Goal: Information Seeking & Learning: Learn about a topic

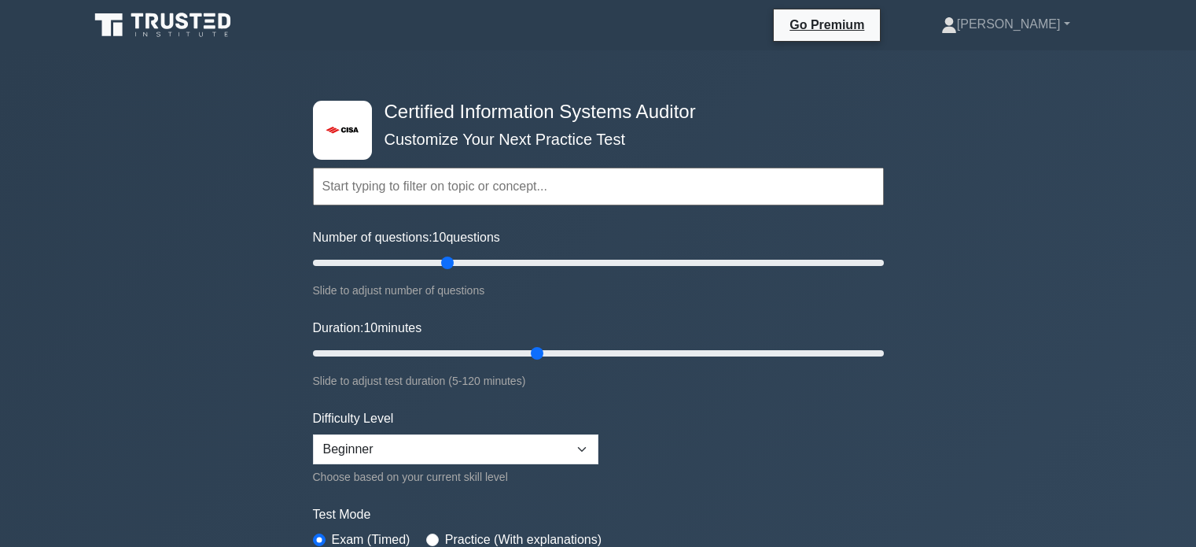
select select "beginner"
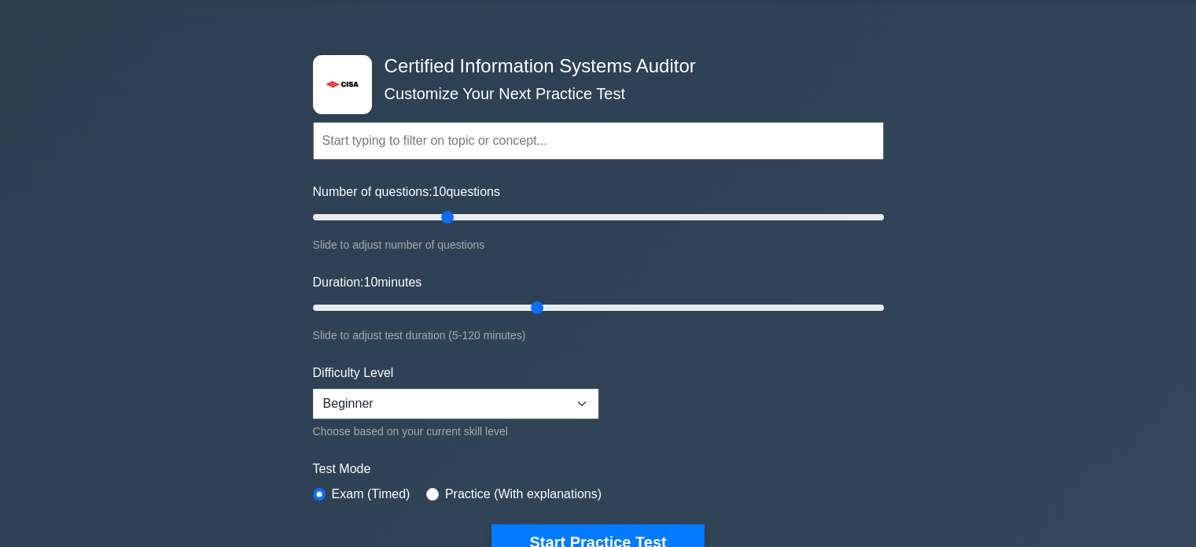
scroll to position [77, 0]
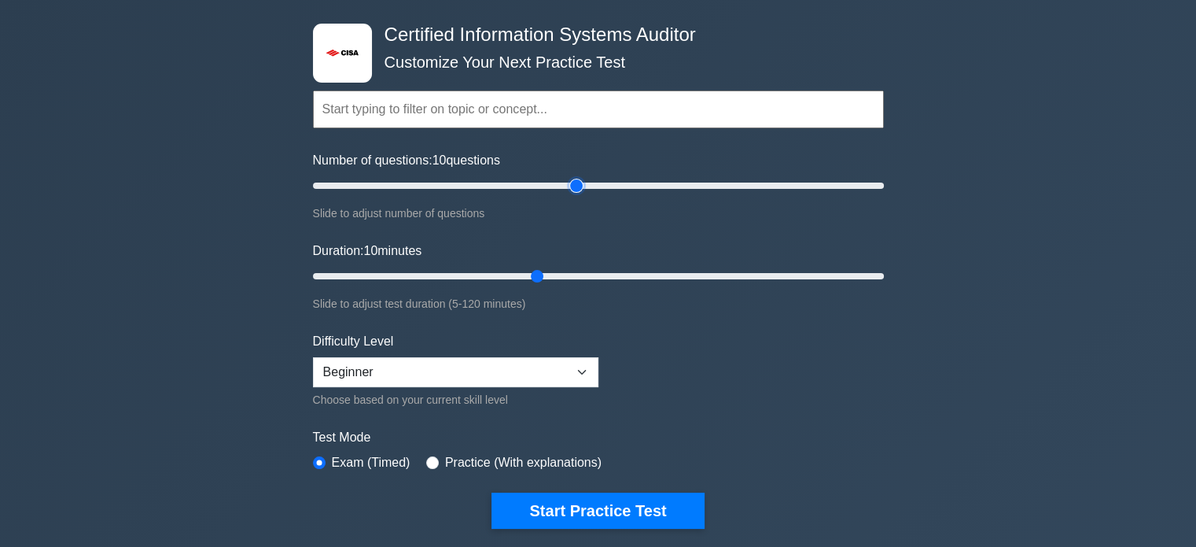
click at [573, 187] on input "Number of questions: 10 questions" at bounding box center [598, 185] width 571 height 19
click at [856, 184] on input "Number of questions: 190 questions" at bounding box center [598, 185] width 571 height 19
click at [432, 185] on input "Number of questions: 190 questions" at bounding box center [598, 185] width 571 height 19
click at [414, 185] on input "Number of questions: 45 questions" at bounding box center [598, 185] width 571 height 19
type input "35"
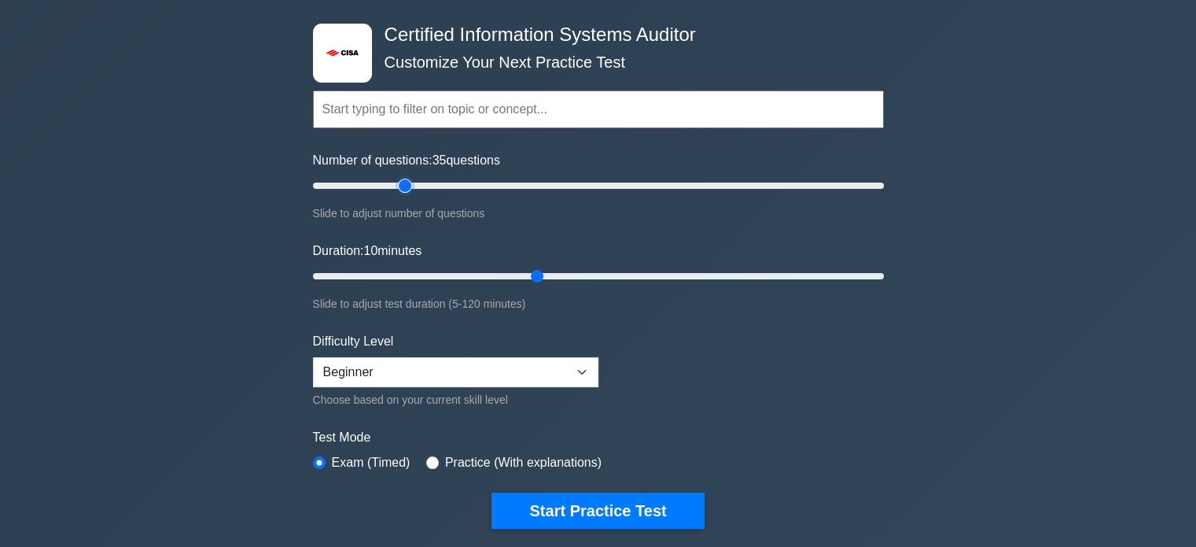
click at [405, 185] on input "Number of questions: 35 questions" at bounding box center [598, 185] width 571 height 19
click at [492, 271] on input "Duration: 10 minutes" at bounding box center [598, 276] width 571 height 19
type input "35"
click at [462, 271] on input "Duration: 40 minutes" at bounding box center [598, 276] width 571 height 19
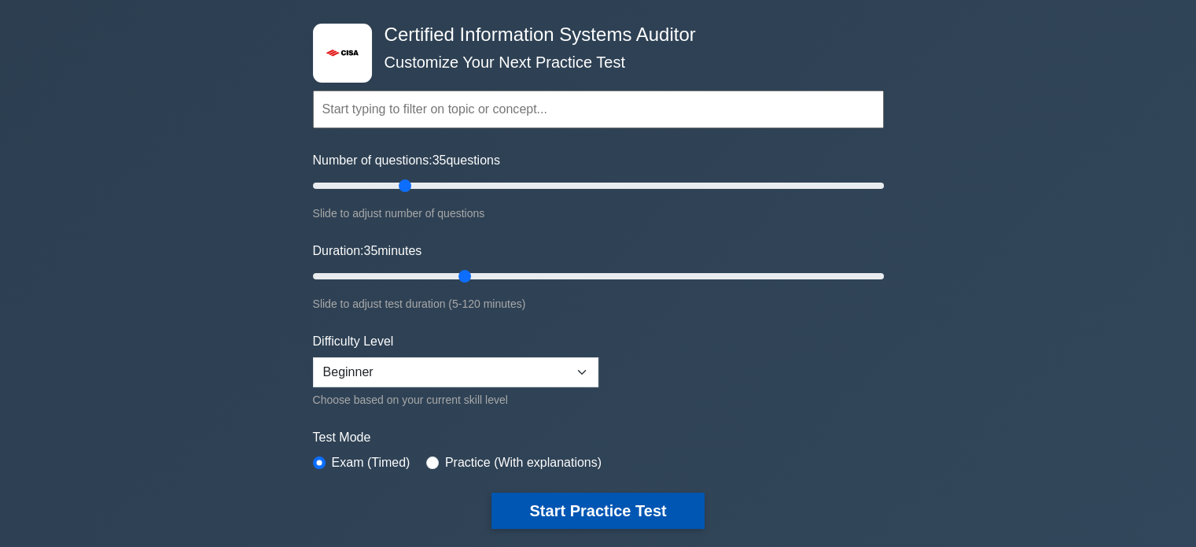
click at [536, 506] on button "Start Practice Test" at bounding box center [598, 510] width 212 height 36
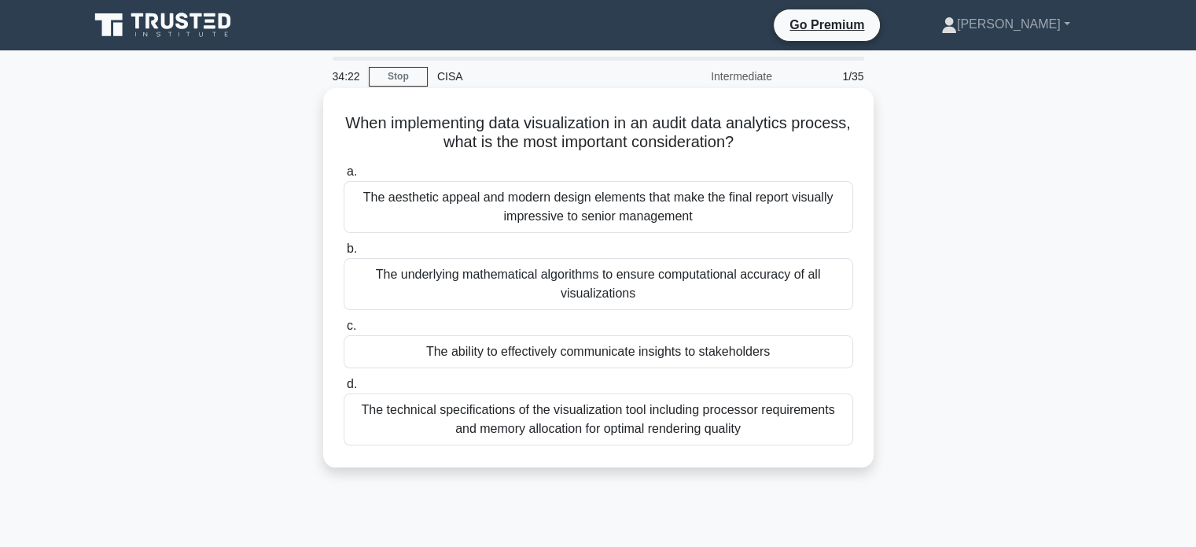
drag, startPoint x: 534, startPoint y: 356, endPoint x: 534, endPoint y: 339, distance: 17.3
click at [534, 339] on div "The ability to effectively communicate insights to stakeholders" at bounding box center [599, 351] width 510 height 33
click at [344, 331] on input "c. The ability to effectively communicate insights to stakeholders" at bounding box center [344, 326] width 0 height 10
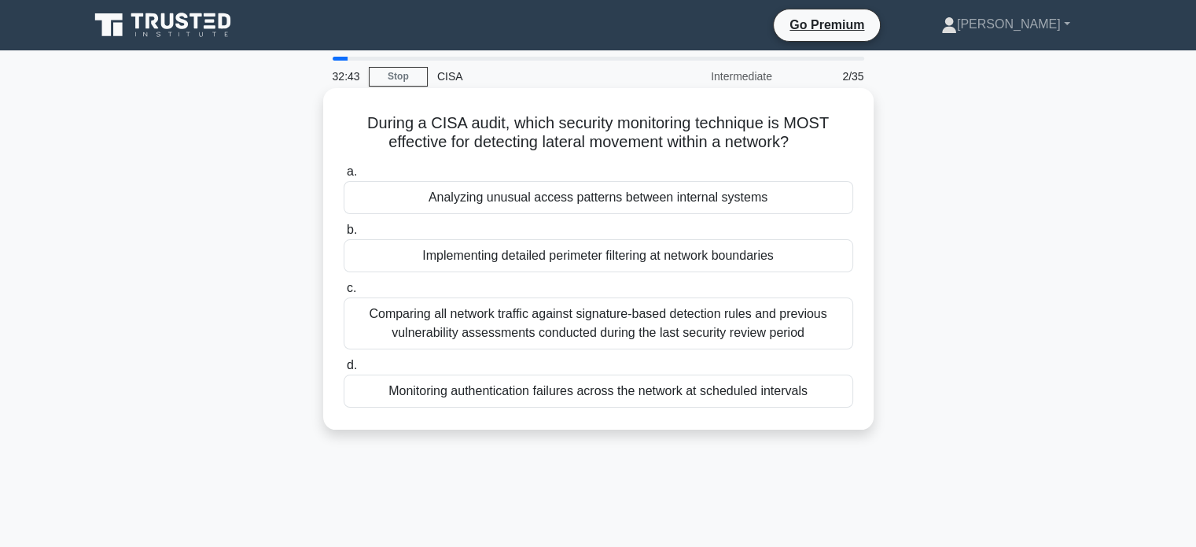
click at [510, 195] on div "Analyzing unusual access patterns between internal systems" at bounding box center [599, 197] width 510 height 33
click at [344, 177] on input "a. Analyzing unusual access patterns between internal systems" at bounding box center [344, 172] width 0 height 10
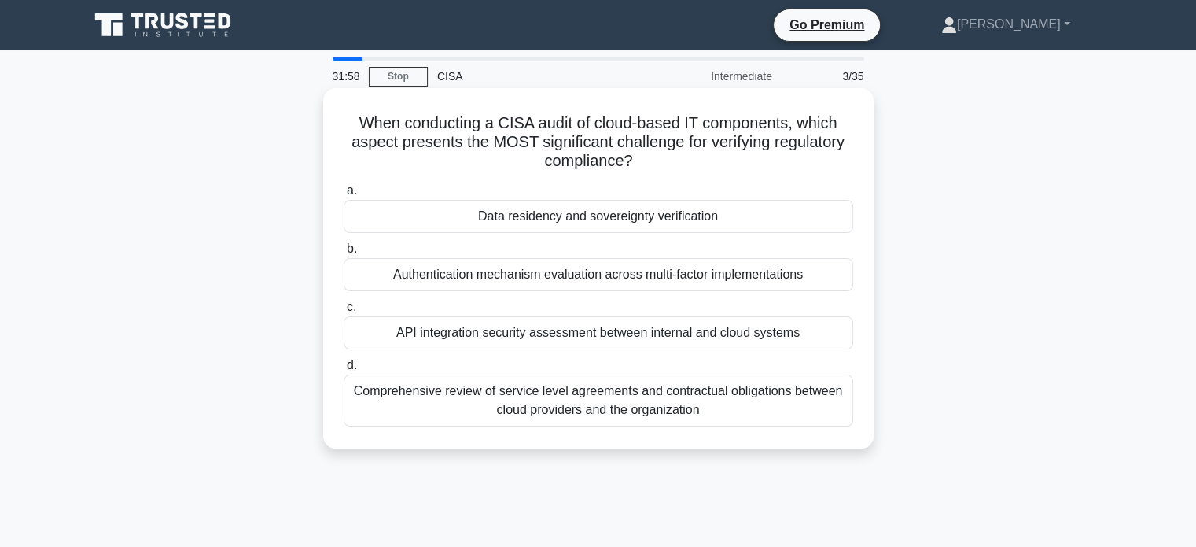
click at [638, 408] on div "Comprehensive review of service level agreements and contractual obligations be…" at bounding box center [599, 400] width 510 height 52
click at [344, 370] on input "d. Comprehensive review of service level agreements and contractual obligations…" at bounding box center [344, 365] width 0 height 10
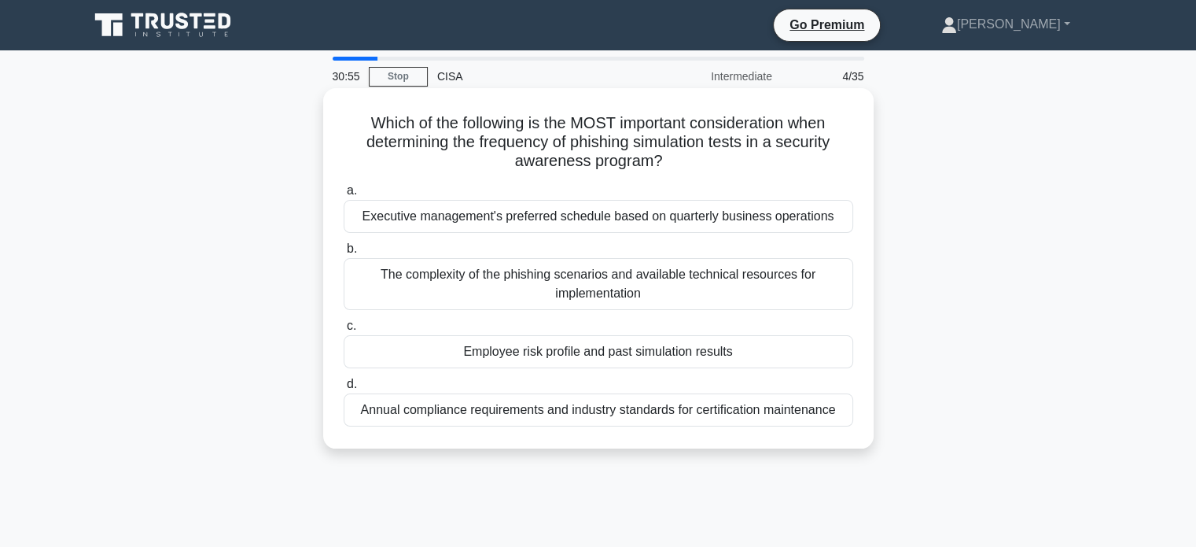
click at [536, 414] on div "Annual compliance requirements and industry standards for certification mainten…" at bounding box center [599, 409] width 510 height 33
click at [344, 389] on input "d. Annual compliance requirements and industry standards for certification main…" at bounding box center [344, 384] width 0 height 10
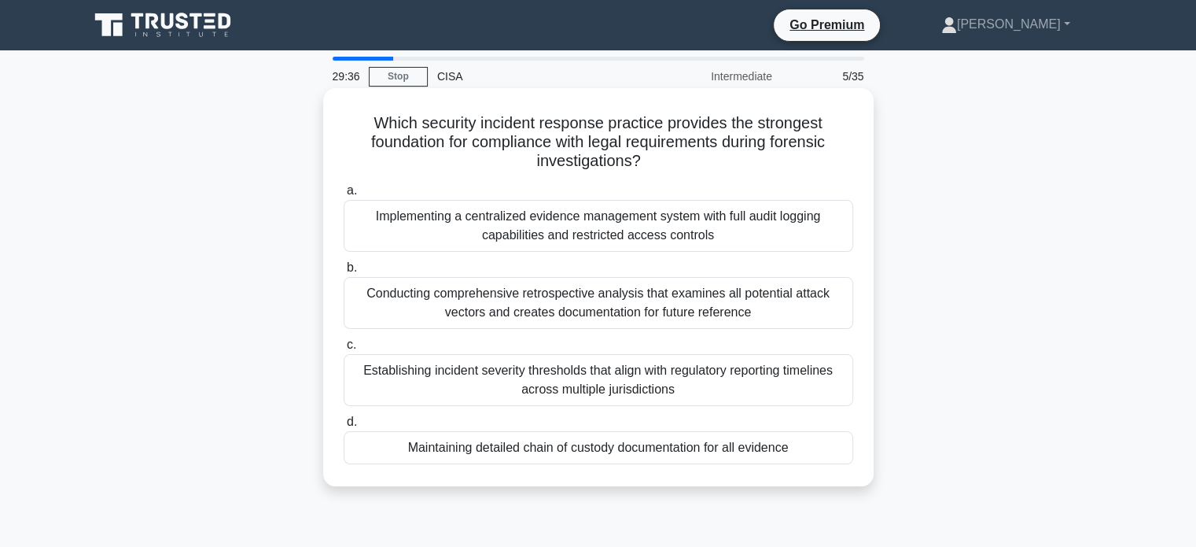
click at [539, 242] on div "Implementing a centralized evidence management system with full audit logging c…" at bounding box center [599, 226] width 510 height 52
click at [344, 196] on input "a. Implementing a centralized evidence management system with full audit loggin…" at bounding box center [344, 191] width 0 height 10
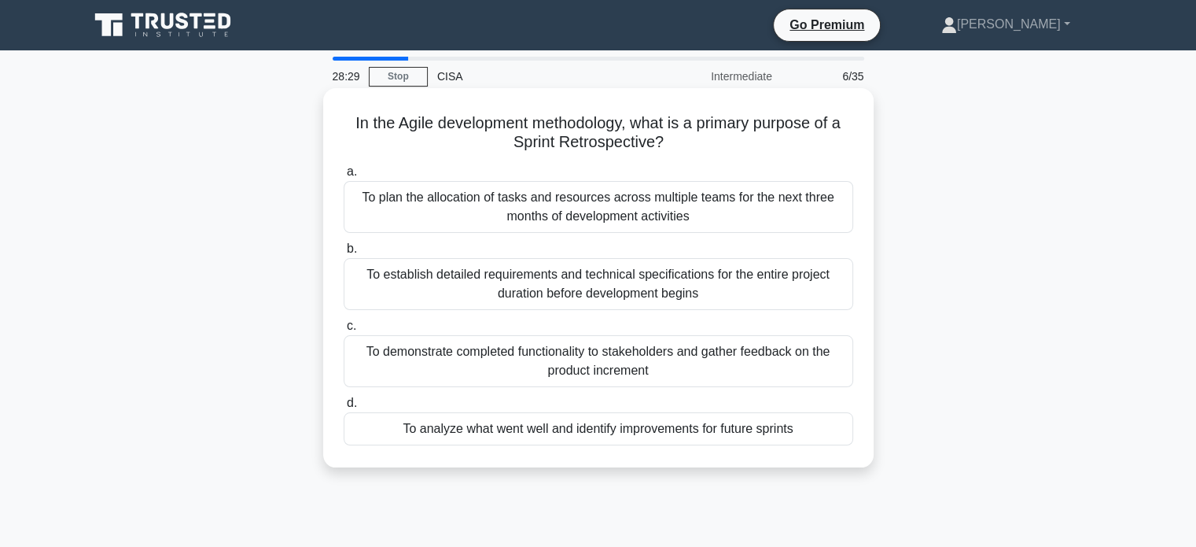
click at [434, 437] on div "To analyze what went well and identify improvements for future sprints" at bounding box center [599, 428] width 510 height 33
click at [344, 408] on input "d. To analyze what went well and identify improvements for future sprints" at bounding box center [344, 403] width 0 height 10
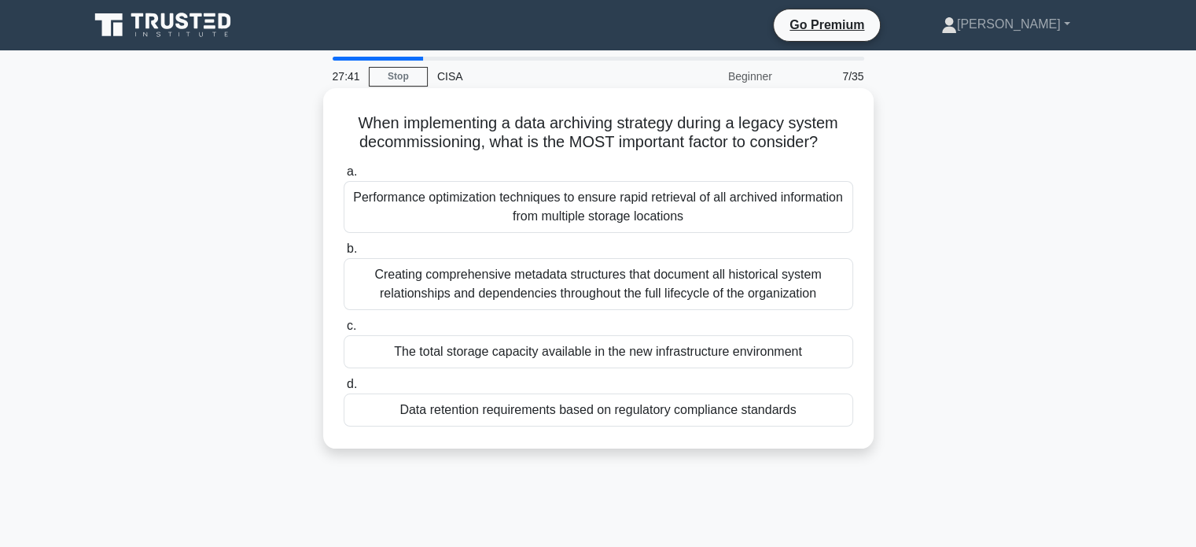
click at [440, 418] on div "Data retention requirements based on regulatory compliance standards" at bounding box center [599, 409] width 510 height 33
click at [344, 389] on input "d. Data retention requirements based on regulatory compliance standards" at bounding box center [344, 384] width 0 height 10
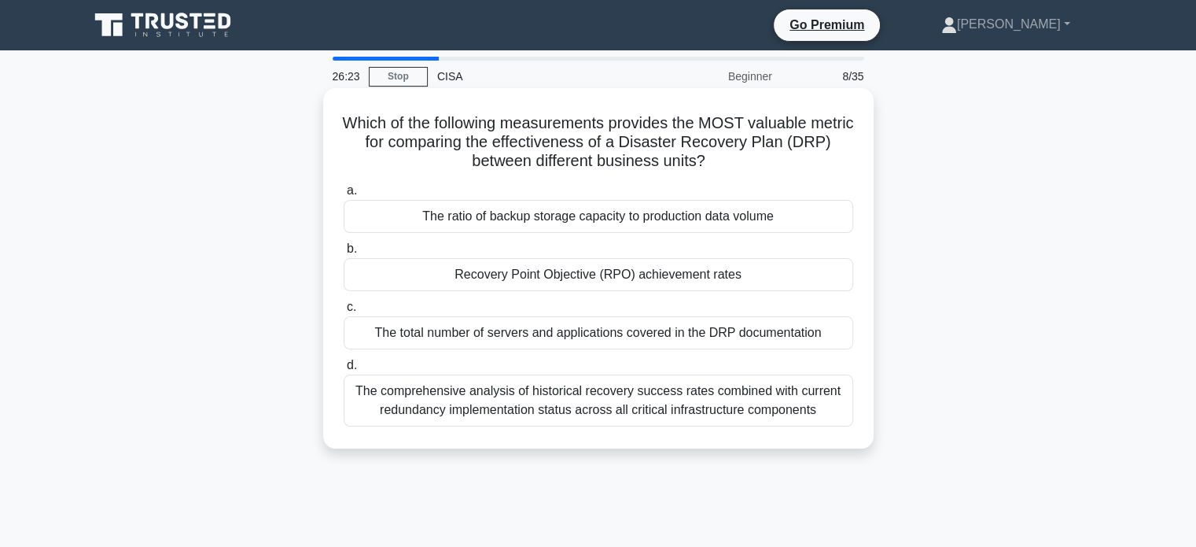
click at [449, 402] on div "The comprehensive analysis of historical recovery success rates combined with c…" at bounding box center [599, 400] width 510 height 52
click at [344, 370] on input "d. The comprehensive analysis of historical recovery success rates combined wit…" at bounding box center [344, 365] width 0 height 10
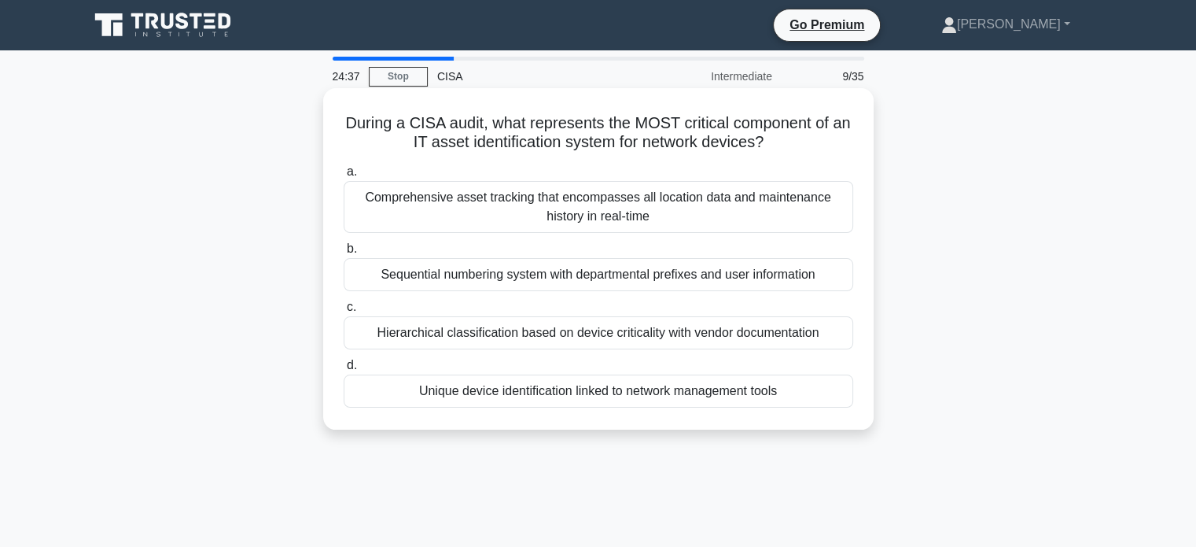
click at [519, 334] on div "Hierarchical classification based on device criticality with vendor documentati…" at bounding box center [599, 332] width 510 height 33
click at [344, 312] on input "c. Hierarchical classification based on device criticality with vendor document…" at bounding box center [344, 307] width 0 height 10
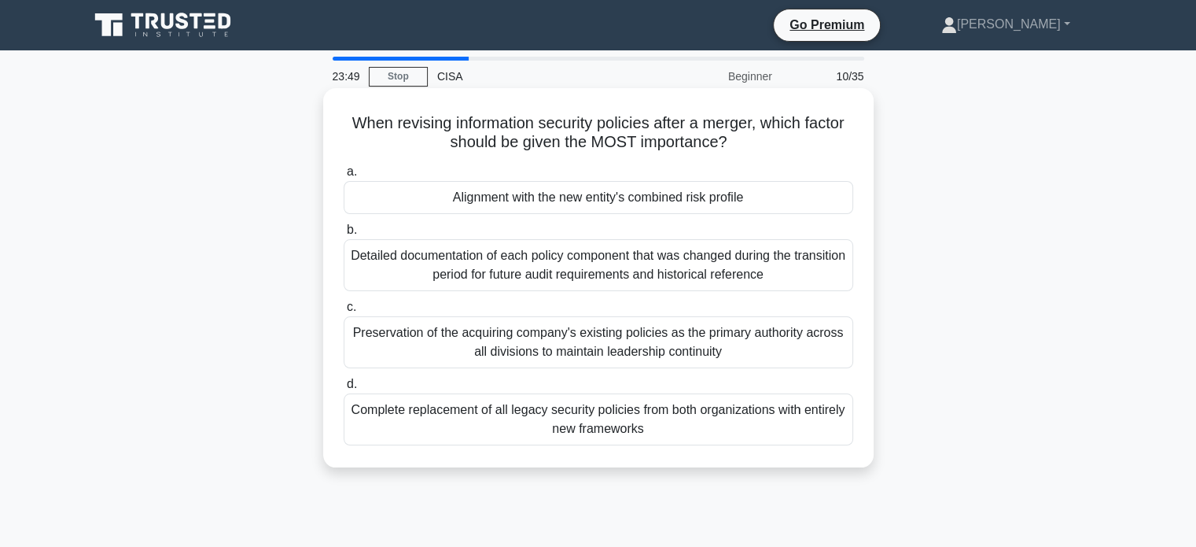
click at [519, 193] on div "Alignment with the new entity's combined risk profile" at bounding box center [599, 197] width 510 height 33
click at [344, 177] on input "a. Alignment with the new entity's combined risk profile" at bounding box center [344, 172] width 0 height 10
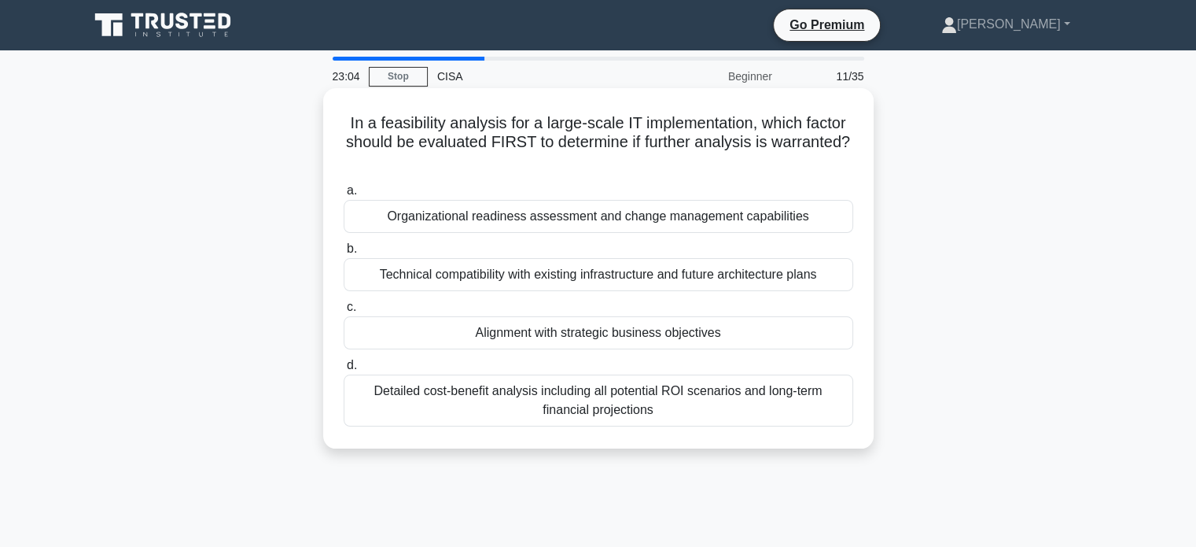
click at [538, 333] on div "Alignment with strategic business objectives" at bounding box center [599, 332] width 510 height 33
click at [344, 312] on input "c. Alignment with strategic business objectives" at bounding box center [344, 307] width 0 height 10
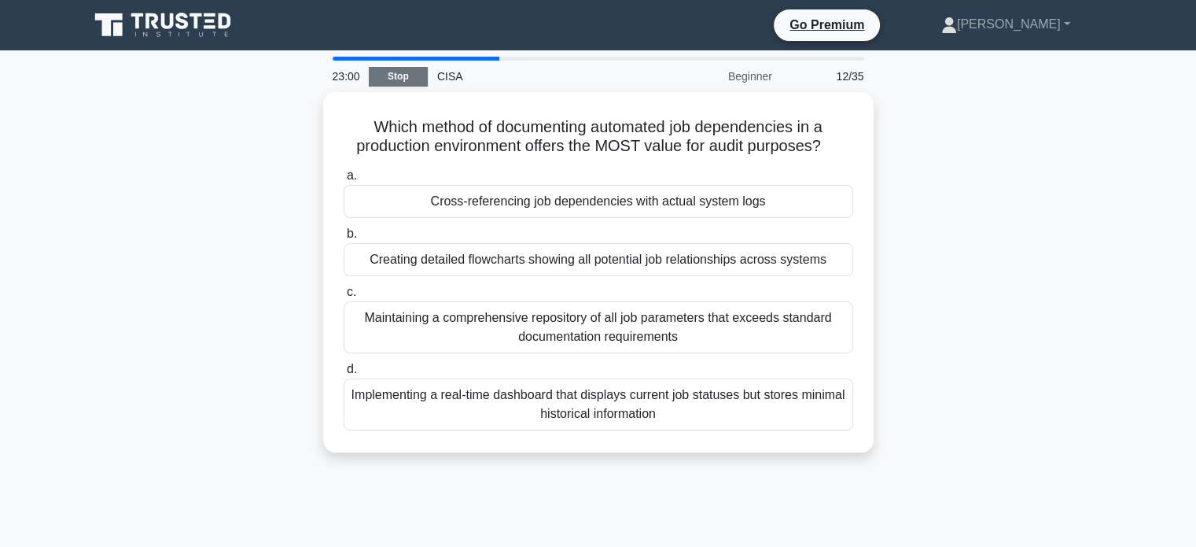
click at [404, 68] on link "Stop" at bounding box center [398, 77] width 59 height 20
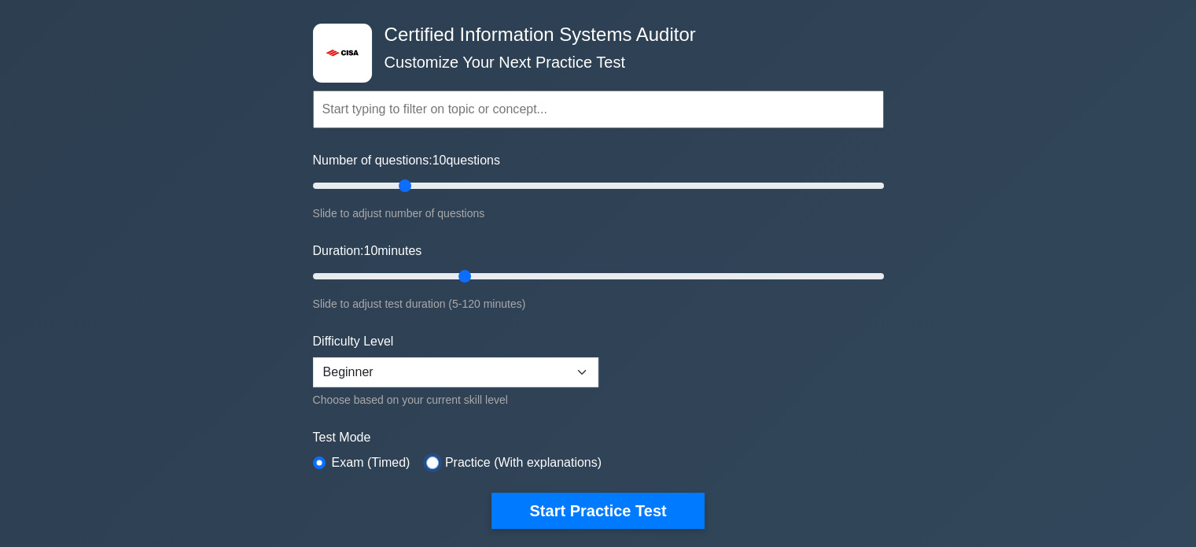
click at [428, 456] on input "radio" at bounding box center [432, 462] width 13 height 13
radio input "true"
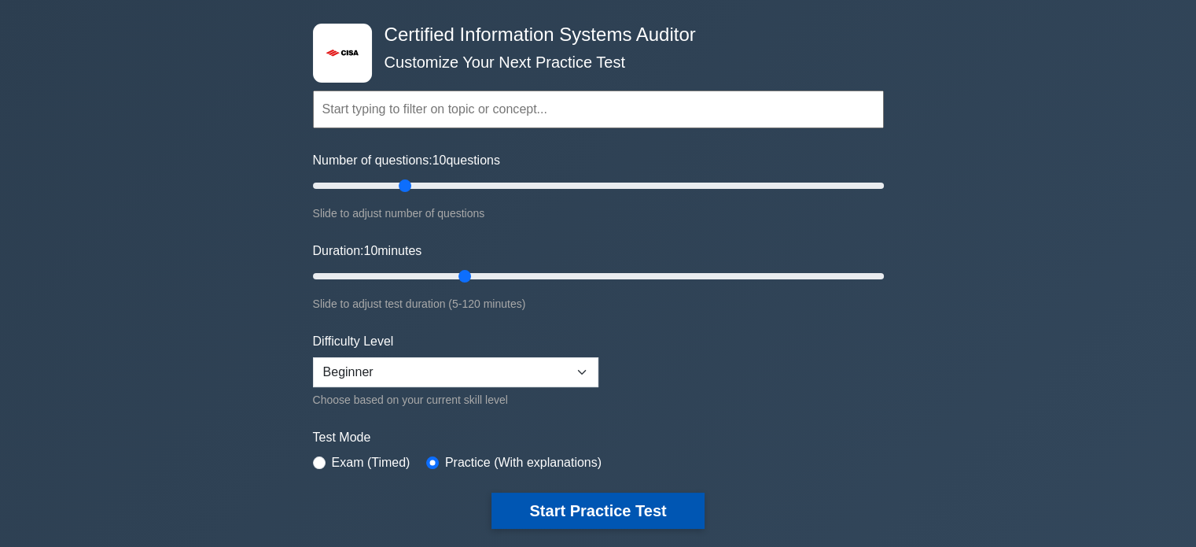
click at [537, 505] on button "Start Practice Test" at bounding box center [598, 510] width 212 height 36
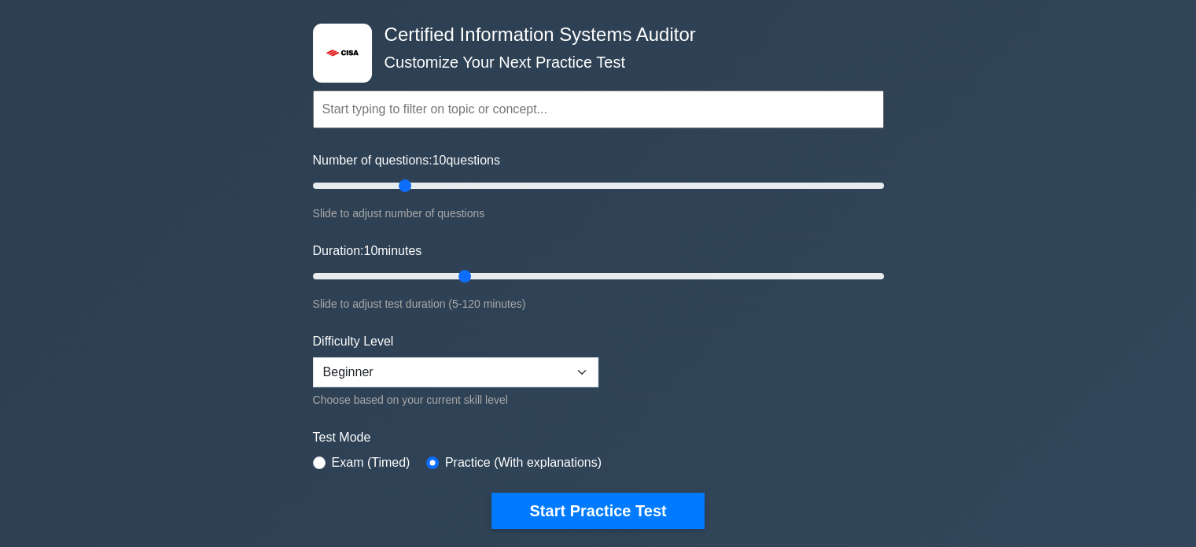
click at [377, 263] on div "Duration: 10 minutes Slide to adjust test duration (5-120 minutes)" at bounding box center [598, 277] width 571 height 72
click at [374, 274] on input "Duration: 15 minutes" at bounding box center [598, 276] width 571 height 19
type input "10"
click at [352, 278] on input "Duration: 10 minutes" at bounding box center [598, 276] width 571 height 19
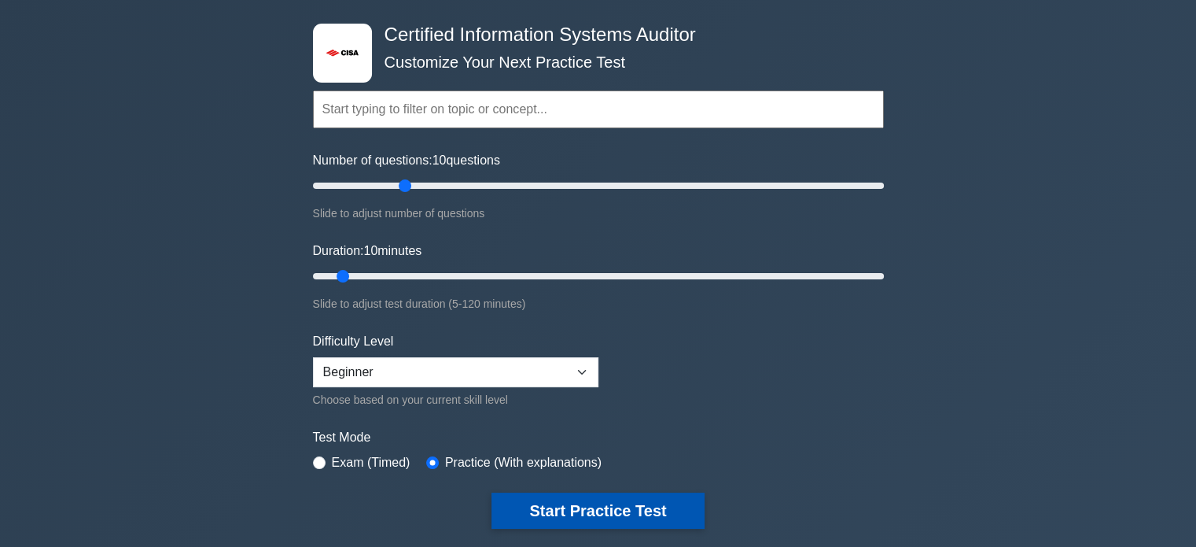
click at [511, 493] on button "Start Practice Test" at bounding box center [598, 510] width 212 height 36
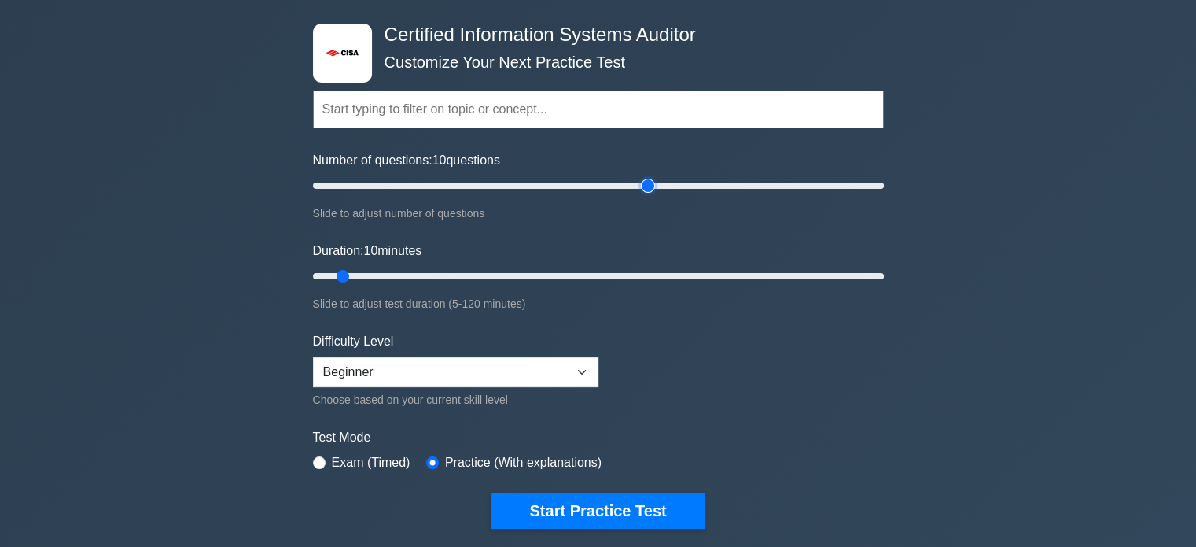
type input "120"
click at [650, 182] on input "Number of questions: 10 questions" at bounding box center [598, 185] width 571 height 19
type input "80"
click at [689, 274] on input "Duration: 10 minutes" at bounding box center [598, 276] width 571 height 19
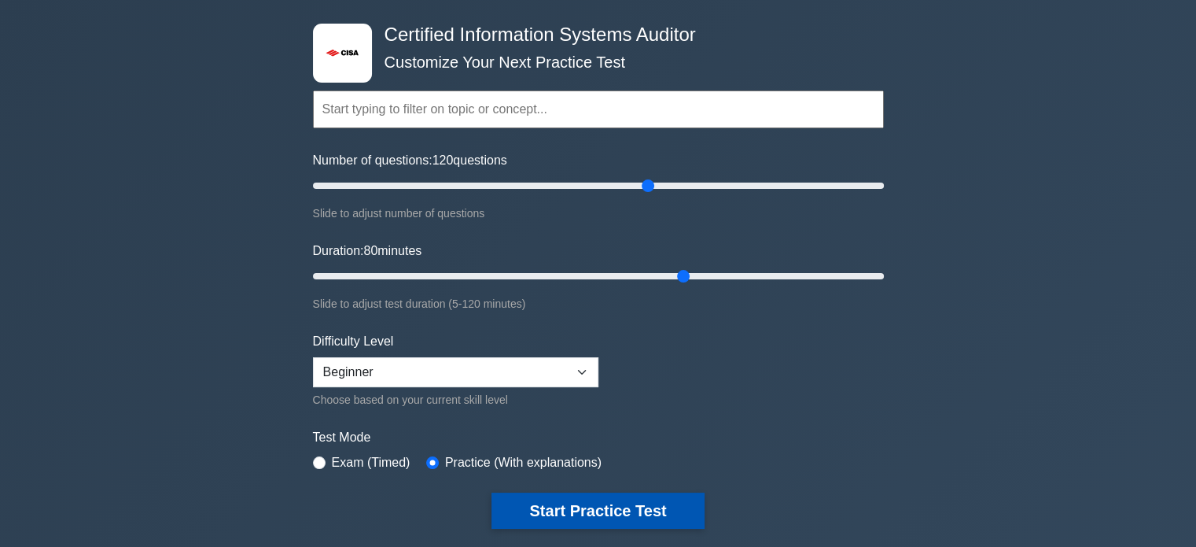
click at [648, 504] on button "Start Practice Test" at bounding box center [598, 510] width 212 height 36
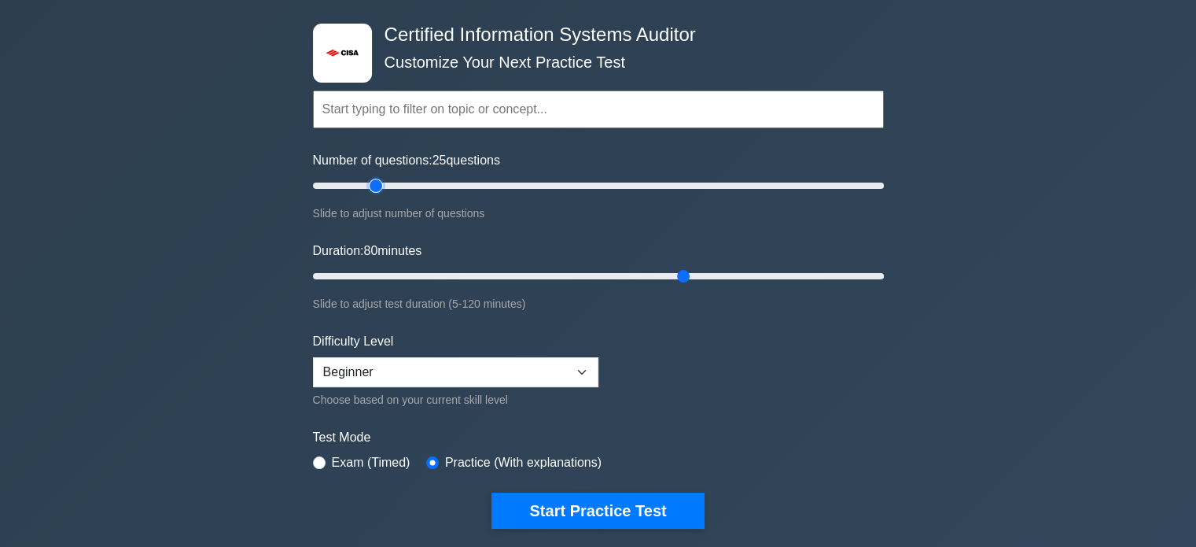
click at [377, 193] on input "Number of questions: 25 questions" at bounding box center [598, 185] width 571 height 19
type input "10"
click at [340, 179] on input "Number of questions: 25 questions" at bounding box center [598, 185] width 571 height 19
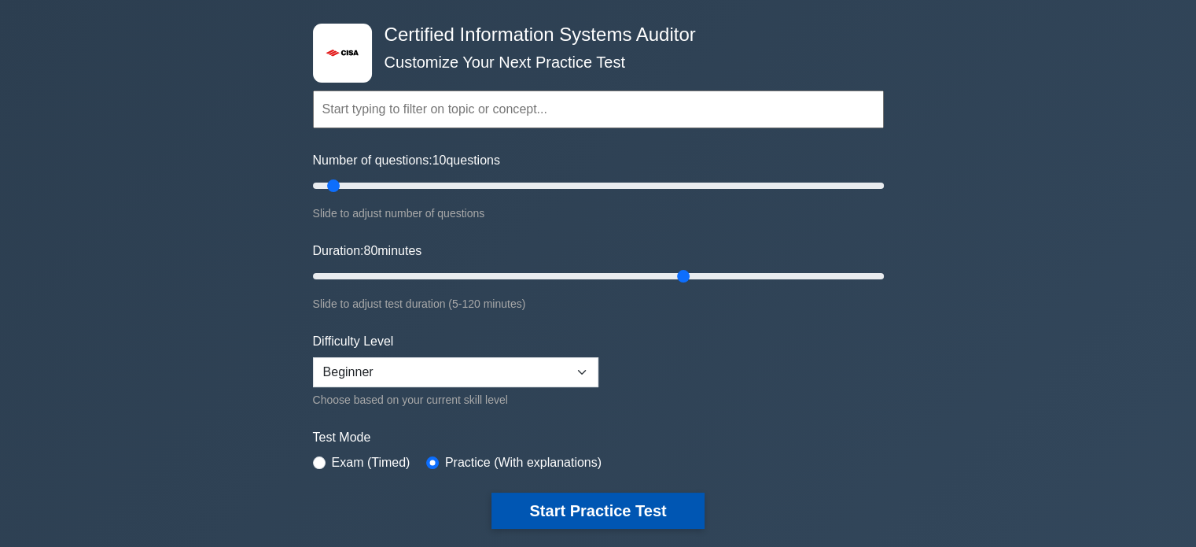
click at [630, 499] on button "Start Practice Test" at bounding box center [598, 510] width 212 height 36
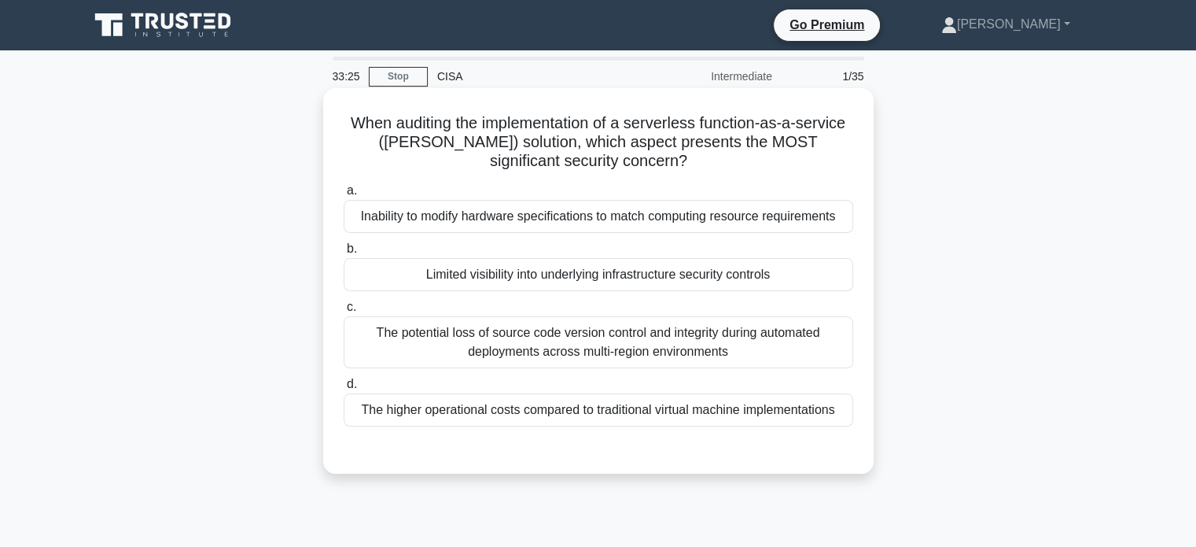
click at [493, 339] on div "The potential loss of source code version control and integrity during automate…" at bounding box center [599, 342] width 510 height 52
click at [344, 312] on input "c. The potential loss of source code version control and integrity during autom…" at bounding box center [344, 307] width 0 height 10
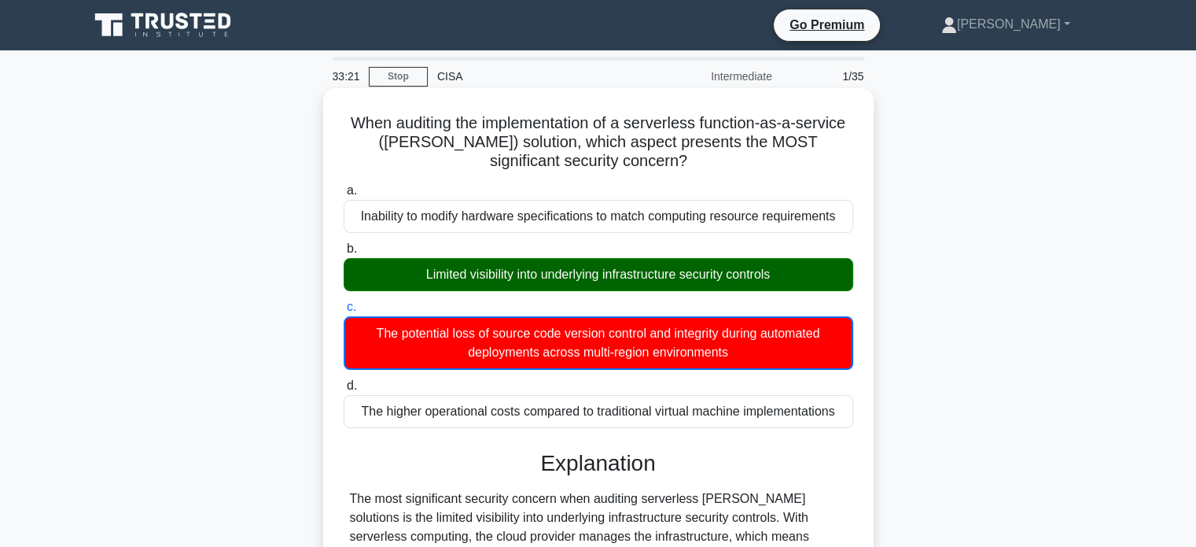
click at [344, 381] on input "d. The higher operational costs compared to traditional virtual machine impleme…" at bounding box center [344, 386] width 0 height 10
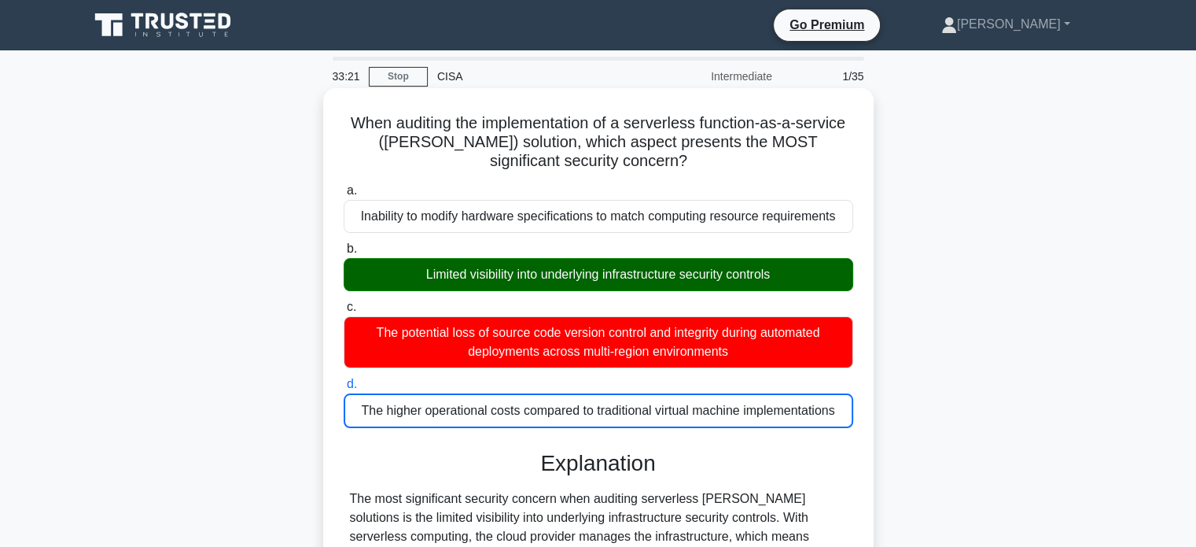
click at [344, 186] on input "a. Inability to modify hardware specifications to match computing resource requ…" at bounding box center [344, 191] width 0 height 10
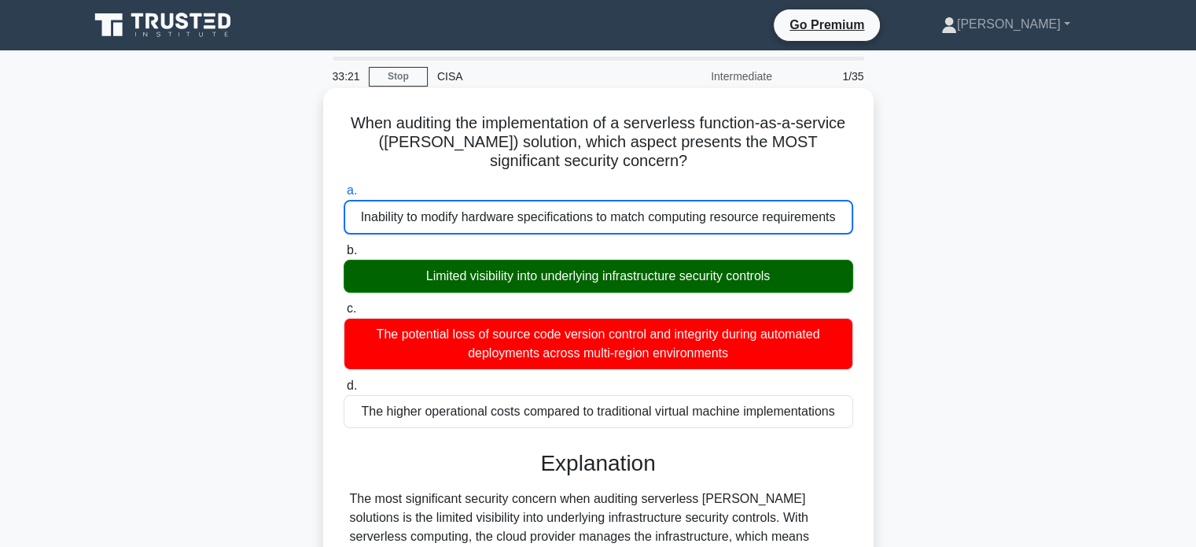
click at [344, 245] on input "b. Limited visibility into underlying infrastructure security controls" at bounding box center [344, 250] width 0 height 10
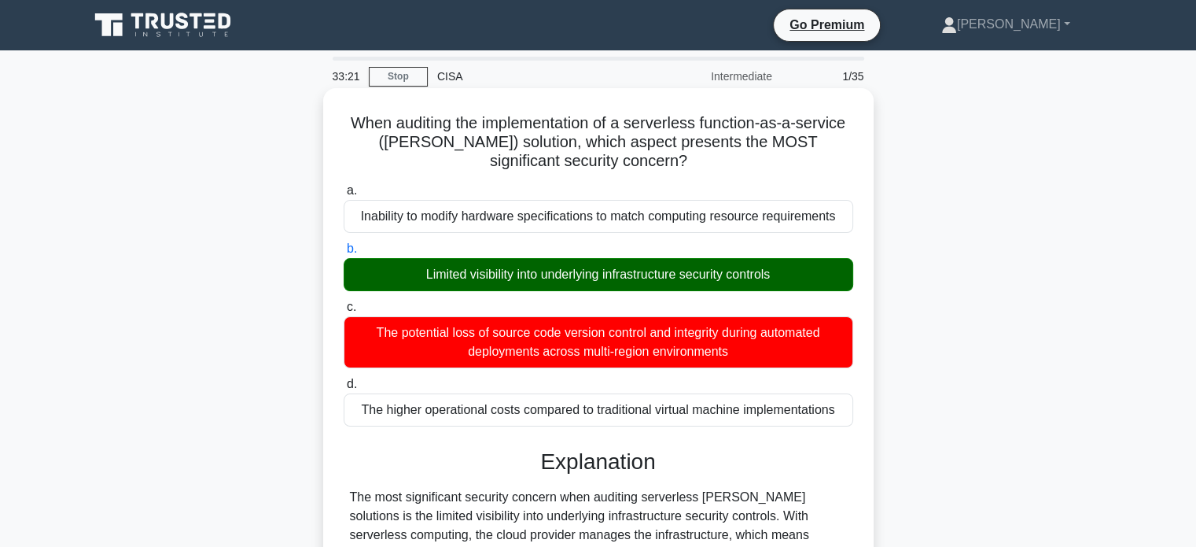
click at [344, 302] on input "c. The potential loss of source code version control and integrity during autom…" at bounding box center [344, 307] width 0 height 10
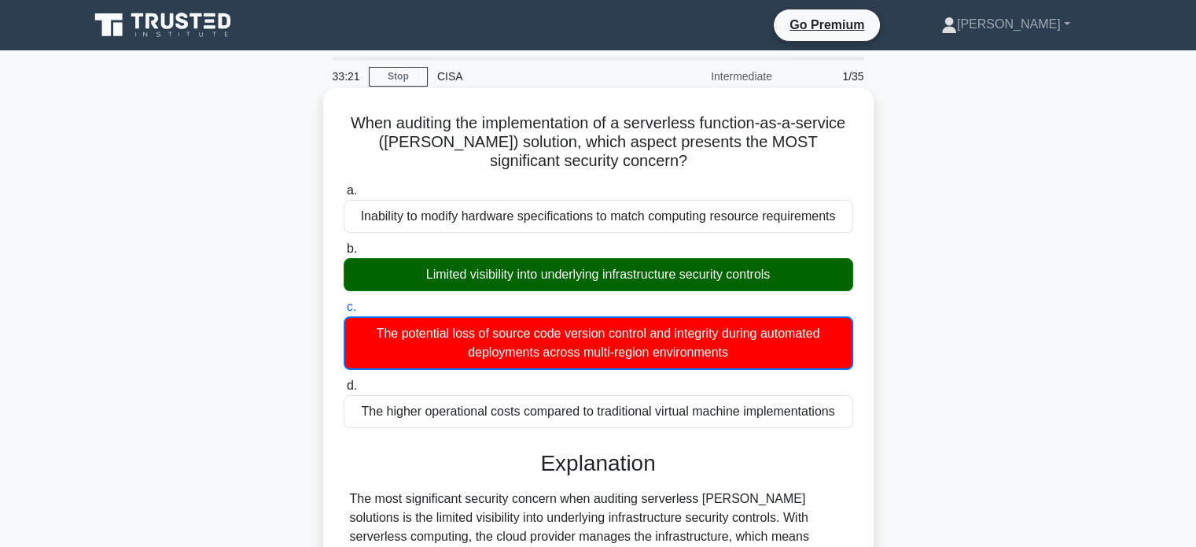
click at [344, 381] on input "d. The higher operational costs compared to traditional virtual machine impleme…" at bounding box center [344, 386] width 0 height 10
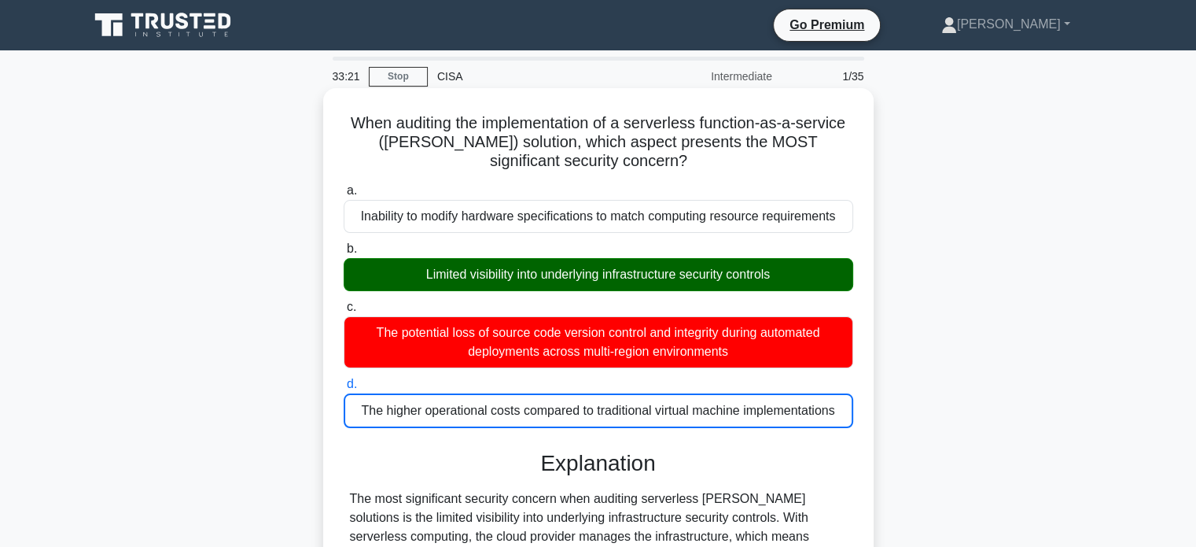
click at [344, 186] on input "a. Inability to modify hardware specifications to match computing resource requ…" at bounding box center [344, 191] width 0 height 10
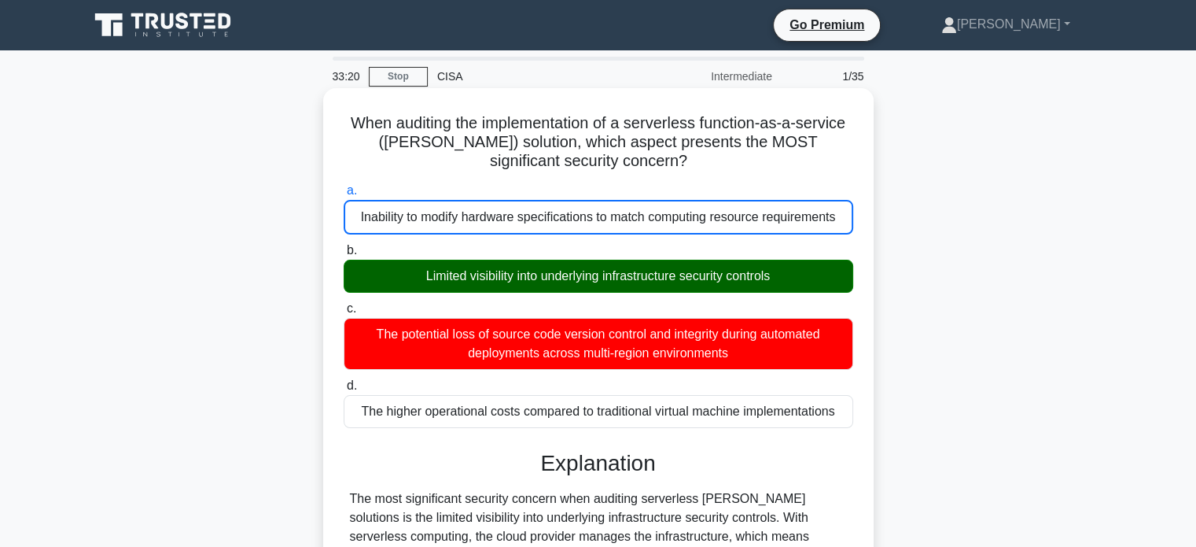
click at [344, 245] on input "b. Limited visibility into underlying infrastructure security controls" at bounding box center [344, 250] width 0 height 10
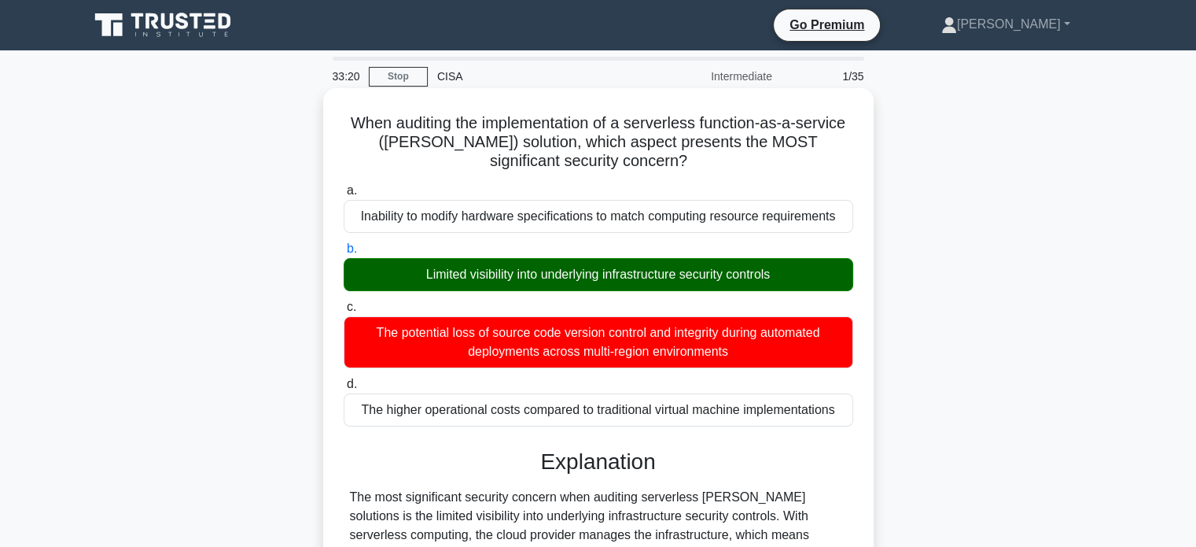
click at [344, 302] on input "c. The potential loss of source code version control and integrity during autom…" at bounding box center [344, 307] width 0 height 10
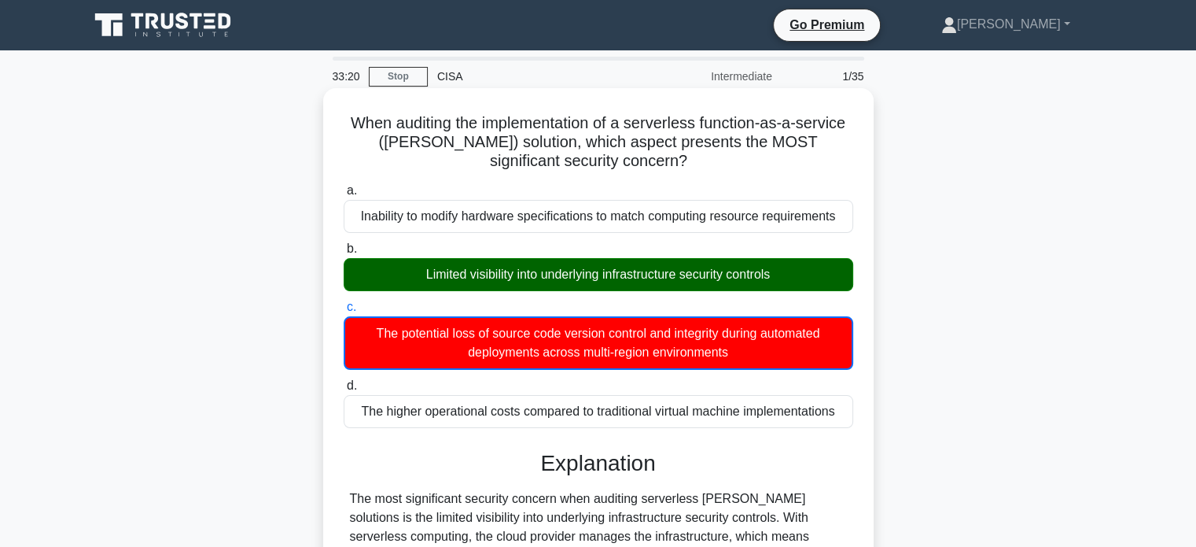
click at [344, 381] on input "d. The higher operational costs compared to traditional virtual machine impleme…" at bounding box center [344, 386] width 0 height 10
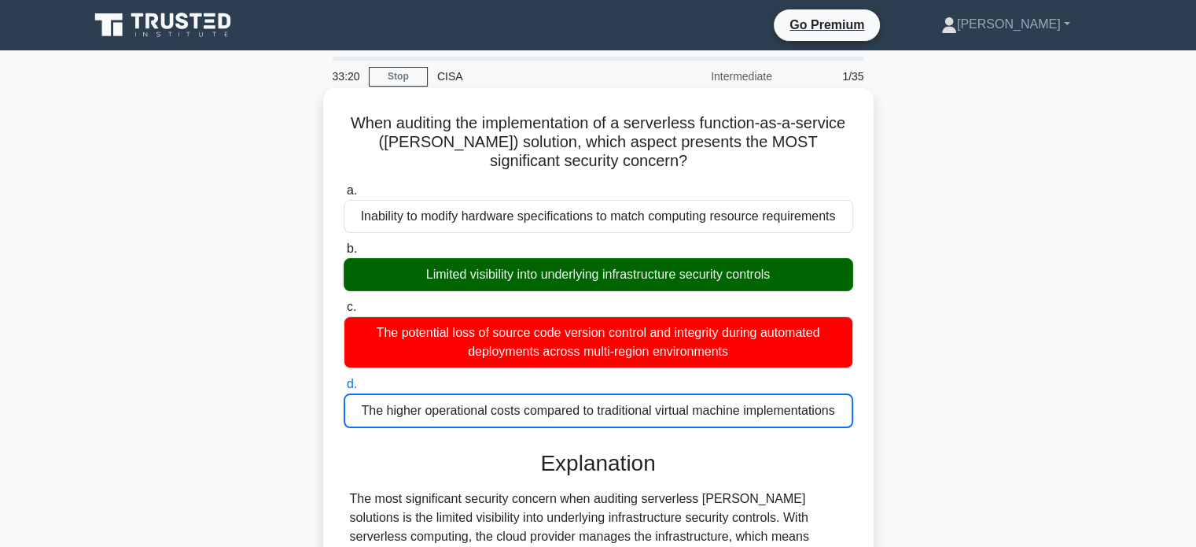
click at [344, 186] on input "a. Inability to modify hardware specifications to match computing resource requ…" at bounding box center [344, 191] width 0 height 10
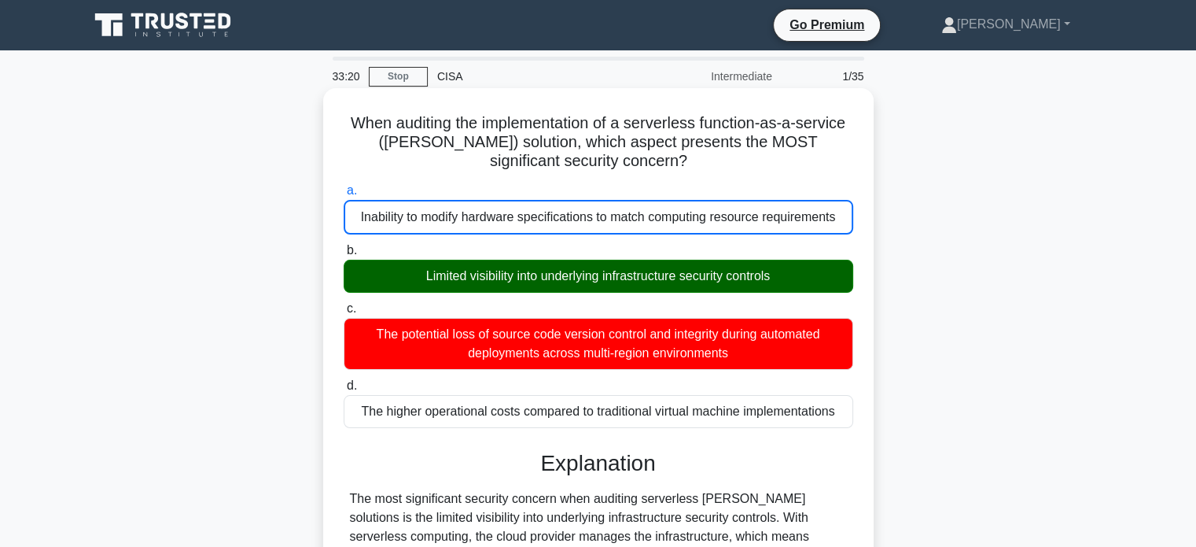
click at [344, 245] on input "b. Limited visibility into underlying infrastructure security controls" at bounding box center [344, 250] width 0 height 10
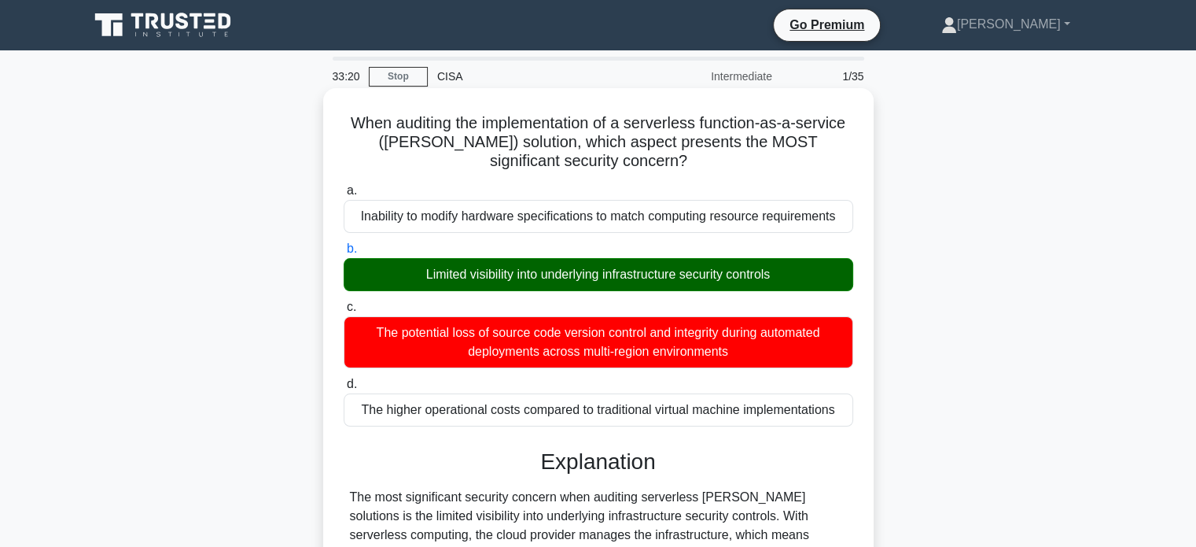
click at [344, 302] on input "c. The potential loss of source code version control and integrity during autom…" at bounding box center [344, 307] width 0 height 10
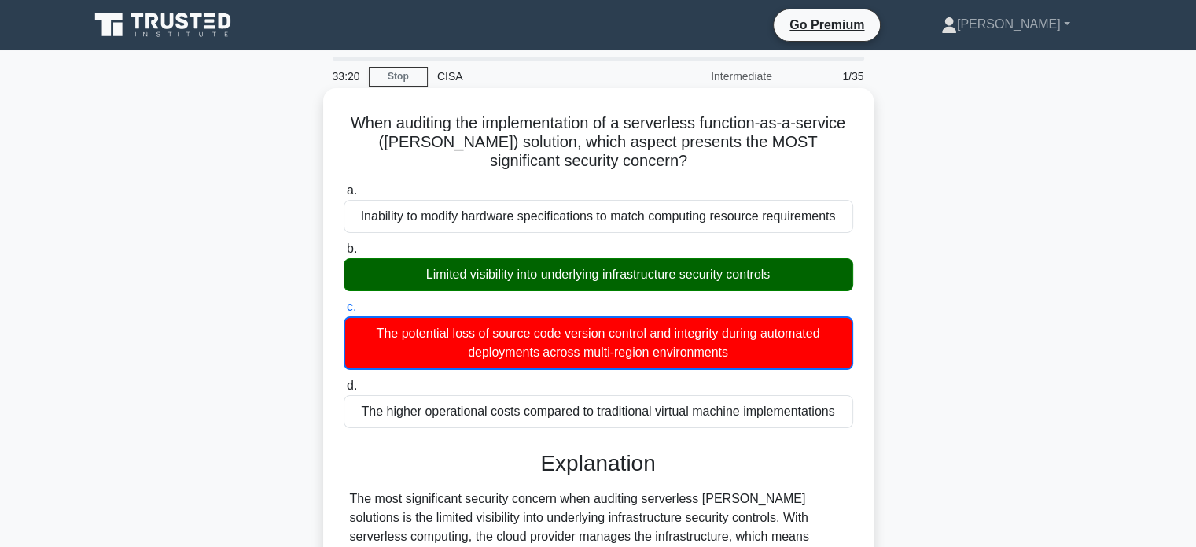
click at [344, 381] on input "d. The higher operational costs compared to traditional virtual machine impleme…" at bounding box center [344, 386] width 0 height 10
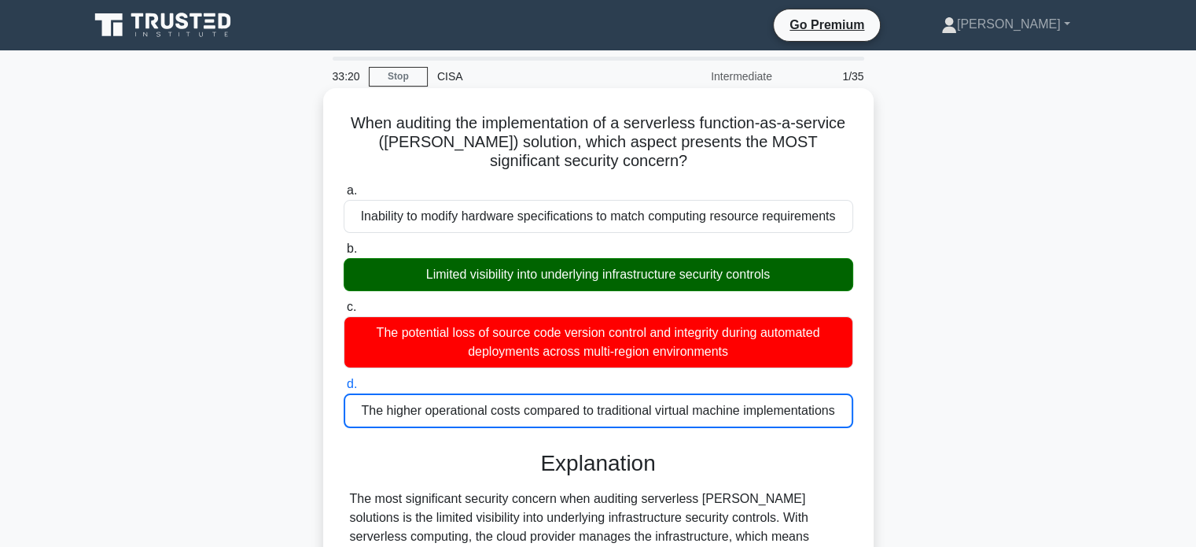
click at [344, 186] on input "a. Inability to modify hardware specifications to match computing resource requ…" at bounding box center [344, 191] width 0 height 10
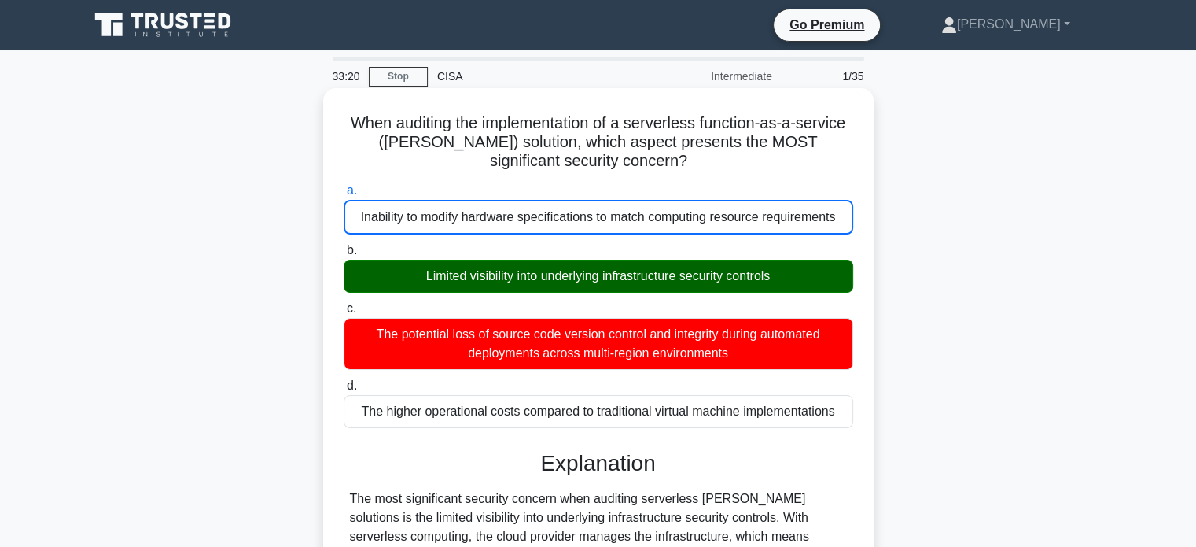
click at [344, 245] on input "b. Limited visibility into underlying infrastructure security controls" at bounding box center [344, 250] width 0 height 10
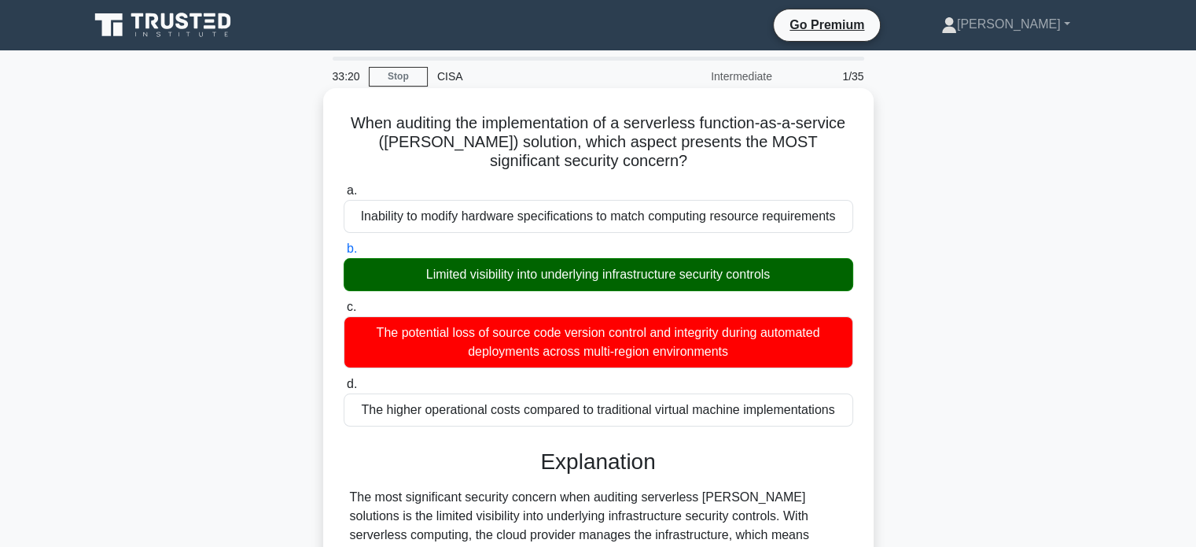
click at [344, 302] on input "c. The potential loss of source code version control and integrity during autom…" at bounding box center [344, 307] width 0 height 10
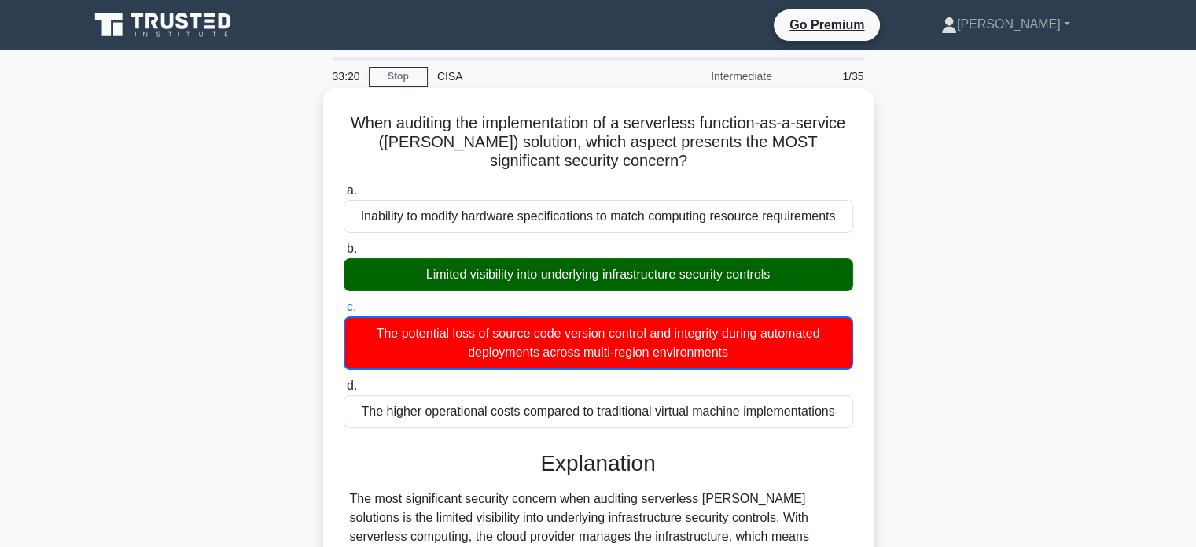
click at [344, 381] on input "d. The higher operational costs compared to traditional virtual machine impleme…" at bounding box center [344, 386] width 0 height 10
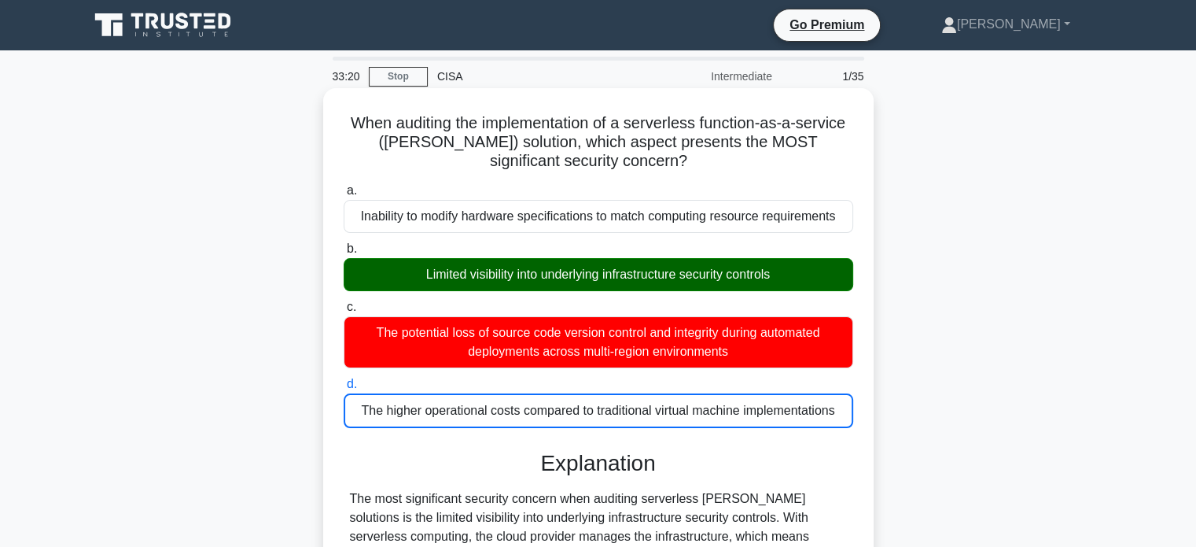
click at [344, 186] on input "a. Inability to modify hardware specifications to match computing resource requ…" at bounding box center [344, 191] width 0 height 10
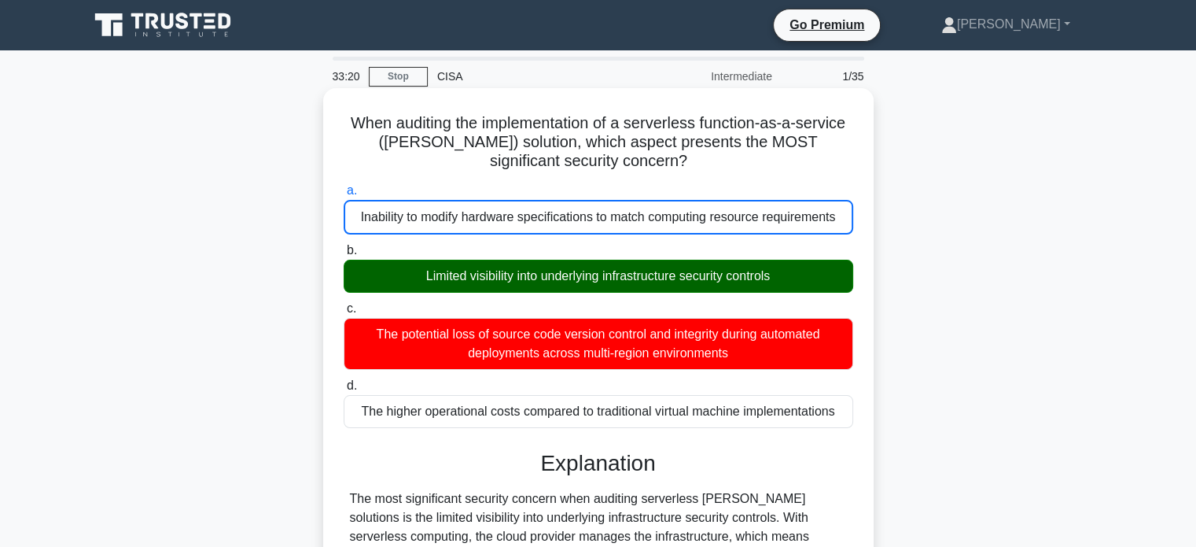
click at [344, 245] on input "b. Limited visibility into underlying infrastructure security controls" at bounding box center [344, 250] width 0 height 10
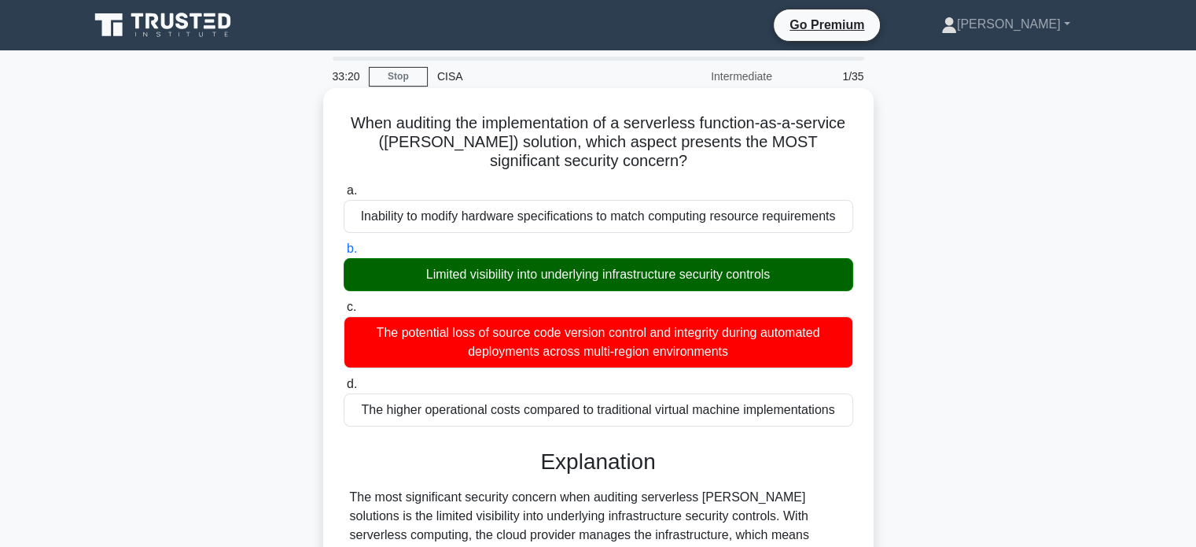
click at [344, 302] on input "c. The potential loss of source code version control and integrity during autom…" at bounding box center [344, 307] width 0 height 10
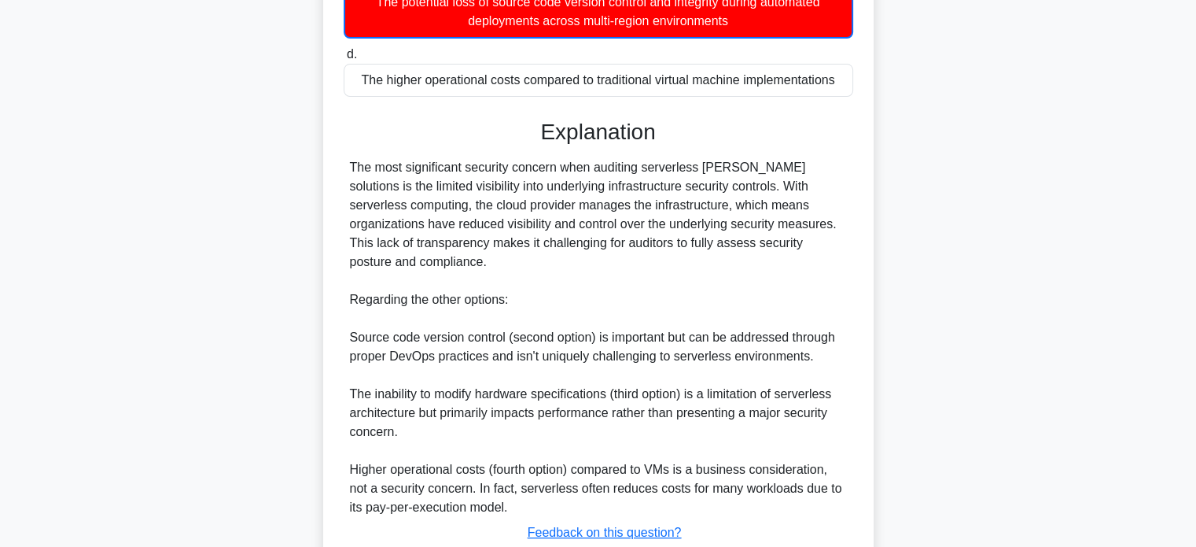
scroll to position [339, 0]
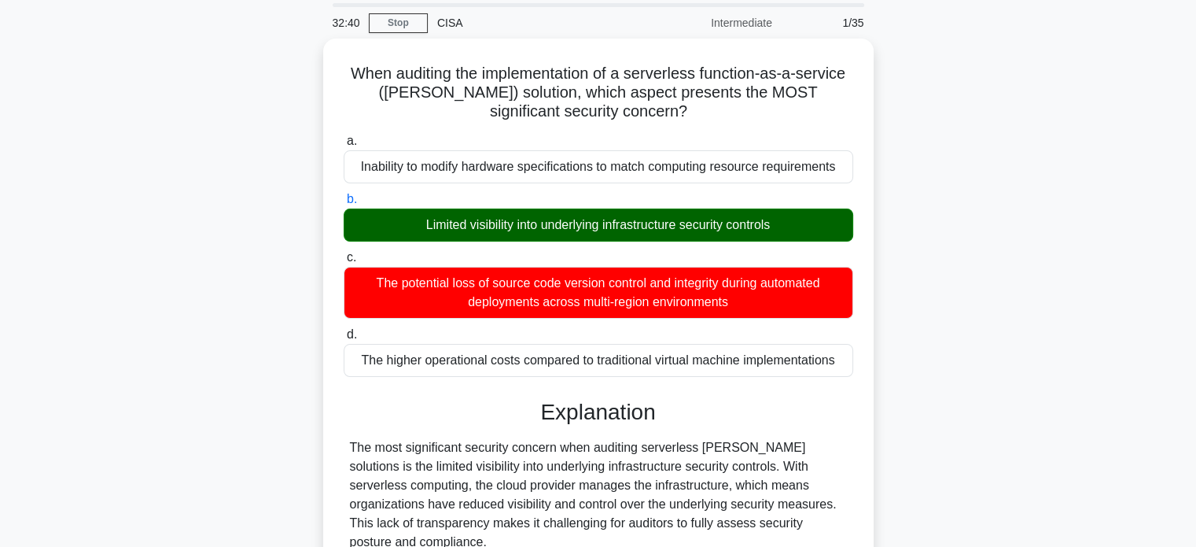
scroll to position [0, 0]
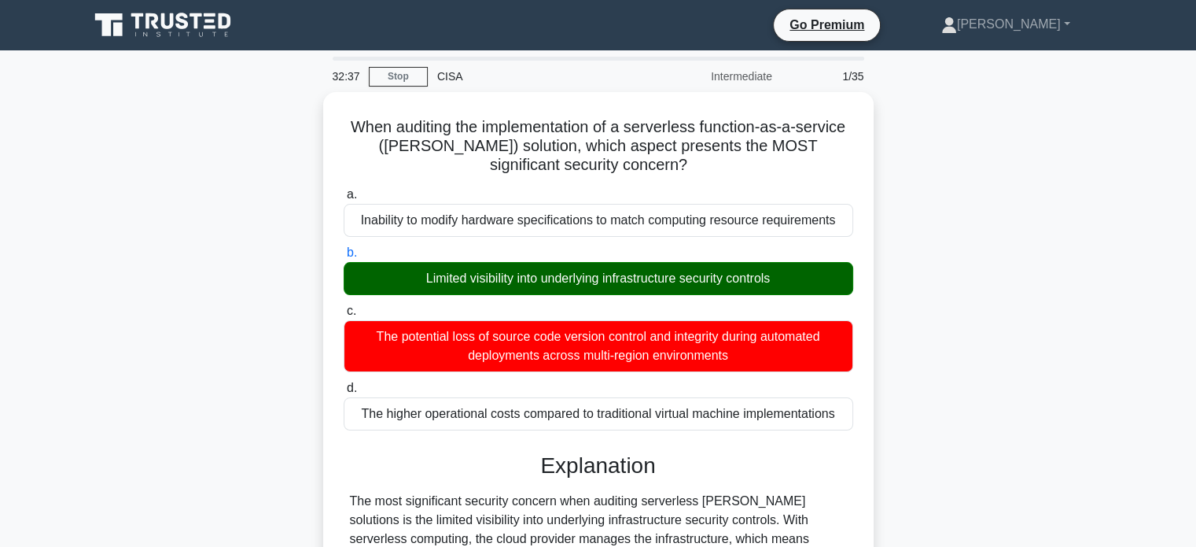
click at [344, 306] on input "c. The potential loss of source code version control and integrity during autom…" at bounding box center [344, 311] width 0 height 10
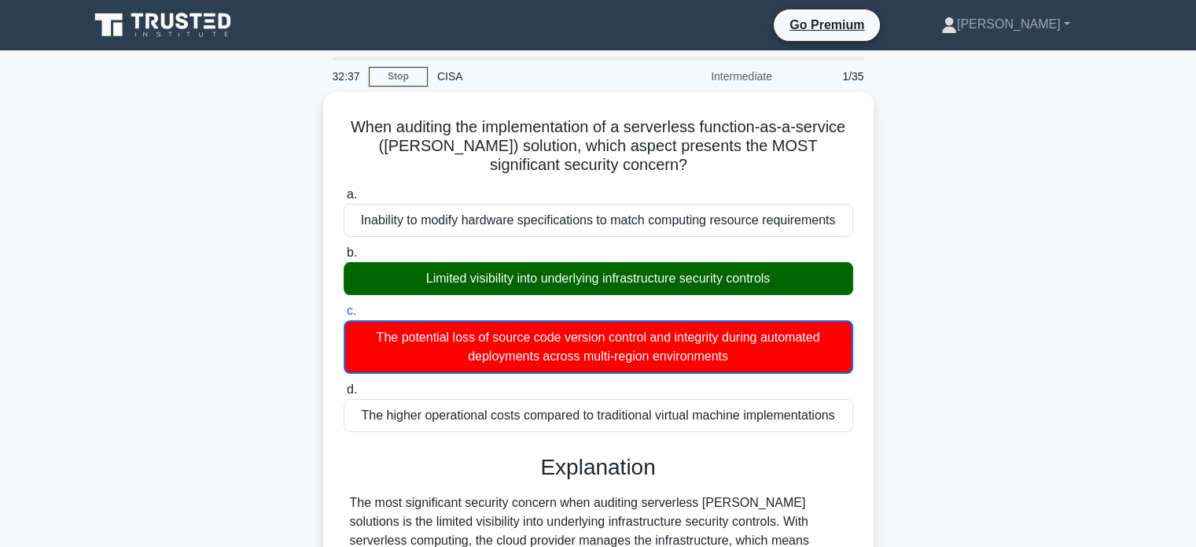
click at [344, 385] on input "d. The higher operational costs compared to traditional virtual machine impleme…" at bounding box center [344, 390] width 0 height 10
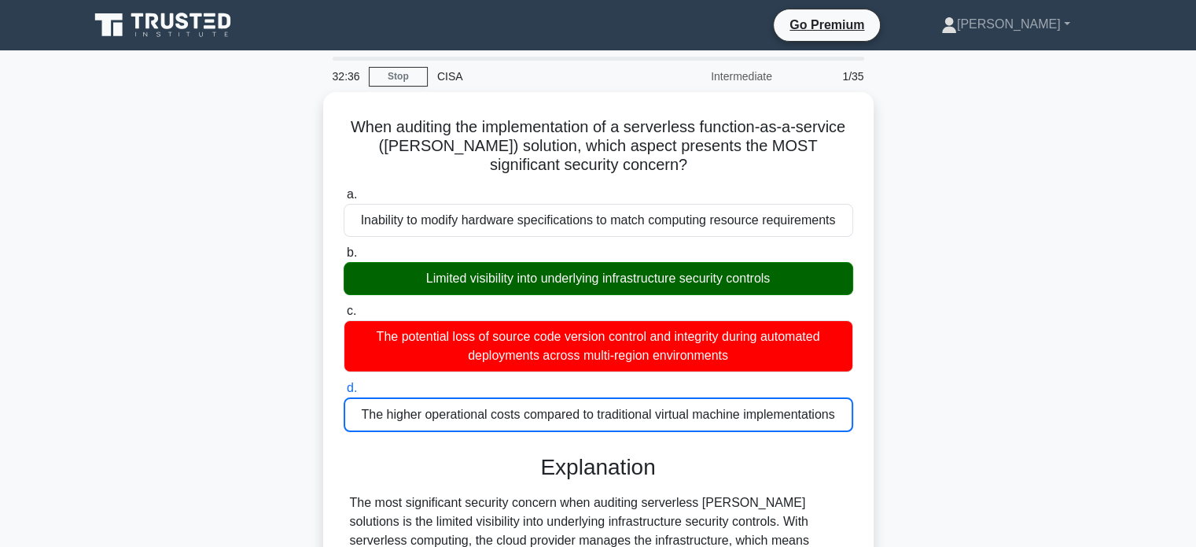
click at [344, 190] on input "a. Inability to modify hardware specifications to match computing resource requ…" at bounding box center [344, 195] width 0 height 10
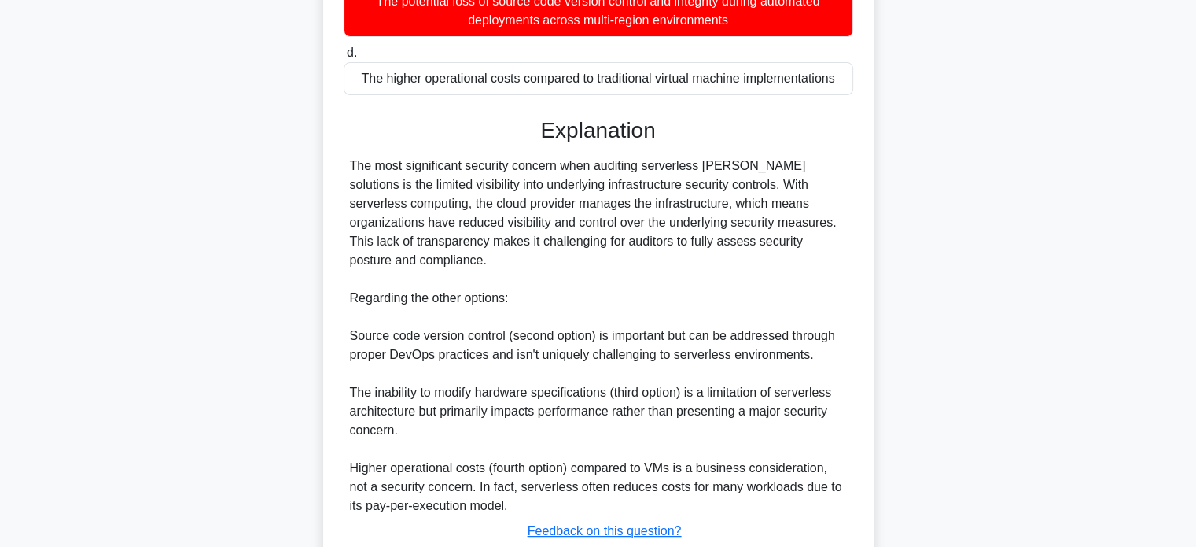
scroll to position [442, 0]
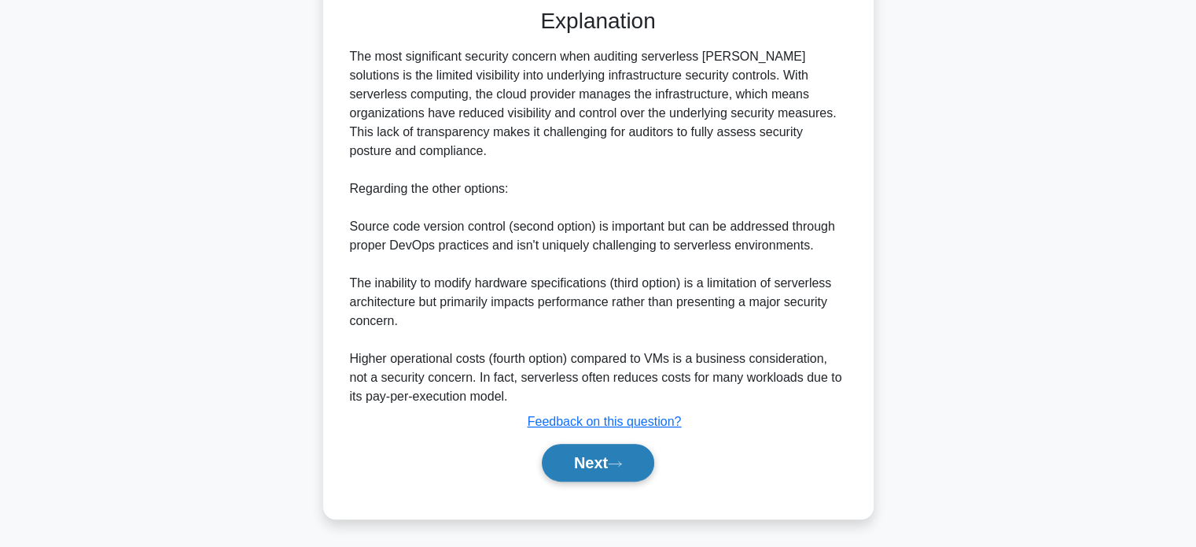
click at [621, 471] on button "Next" at bounding box center [598, 463] width 112 height 38
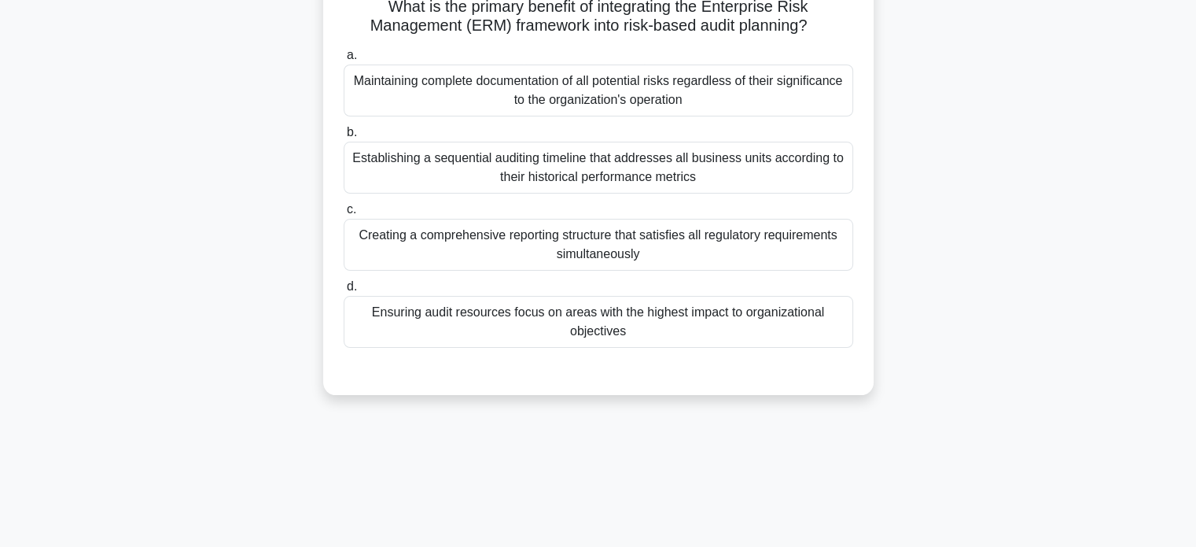
scroll to position [0, 0]
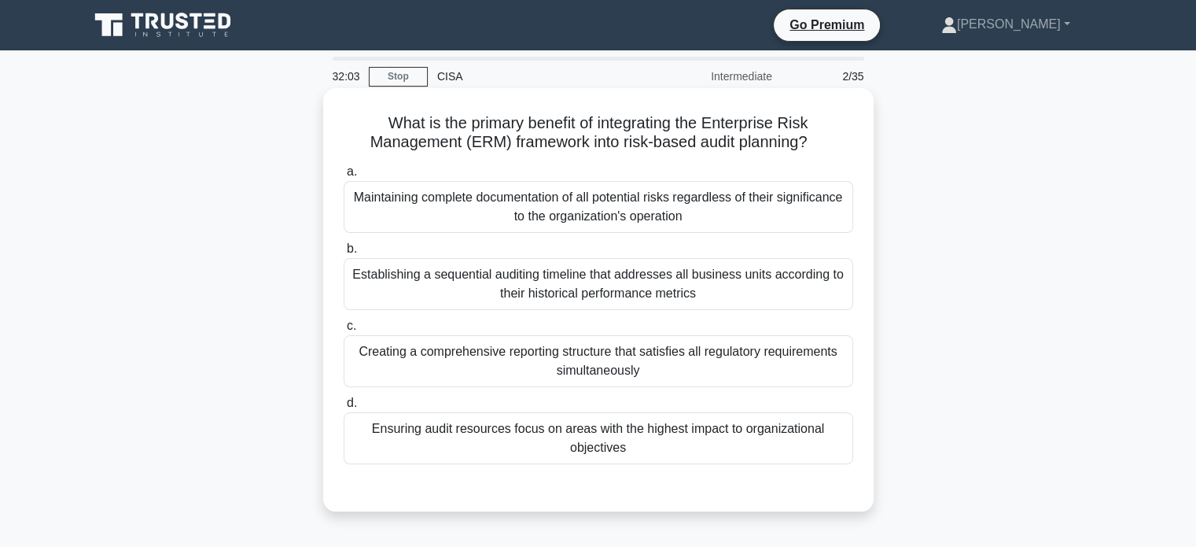
click at [724, 365] on div "Creating a comprehensive reporting structure that satisfies all regulatory requ…" at bounding box center [599, 361] width 510 height 52
click at [344, 331] on input "c. Creating a comprehensive reporting structure that satisfies all regulatory r…" at bounding box center [344, 326] width 0 height 10
